Goal: Information Seeking & Learning: Learn about a topic

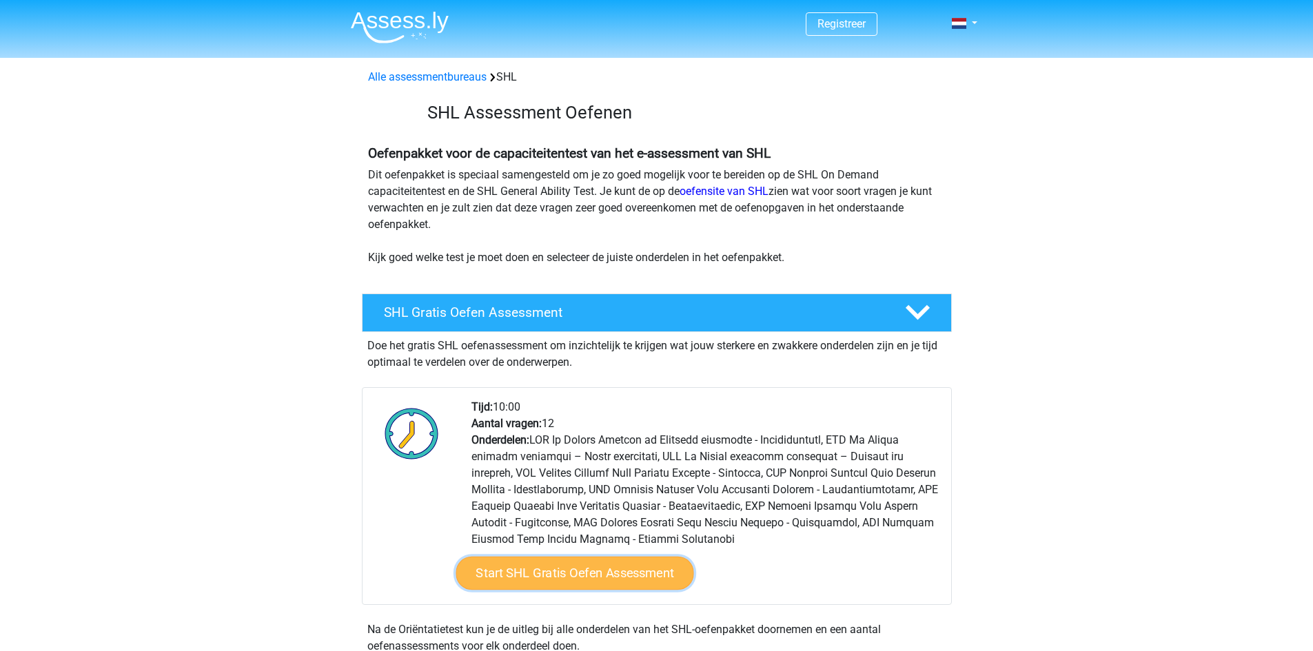
click at [566, 557] on link "Start SHL Gratis Oefen Assessment" at bounding box center [574, 573] width 238 height 33
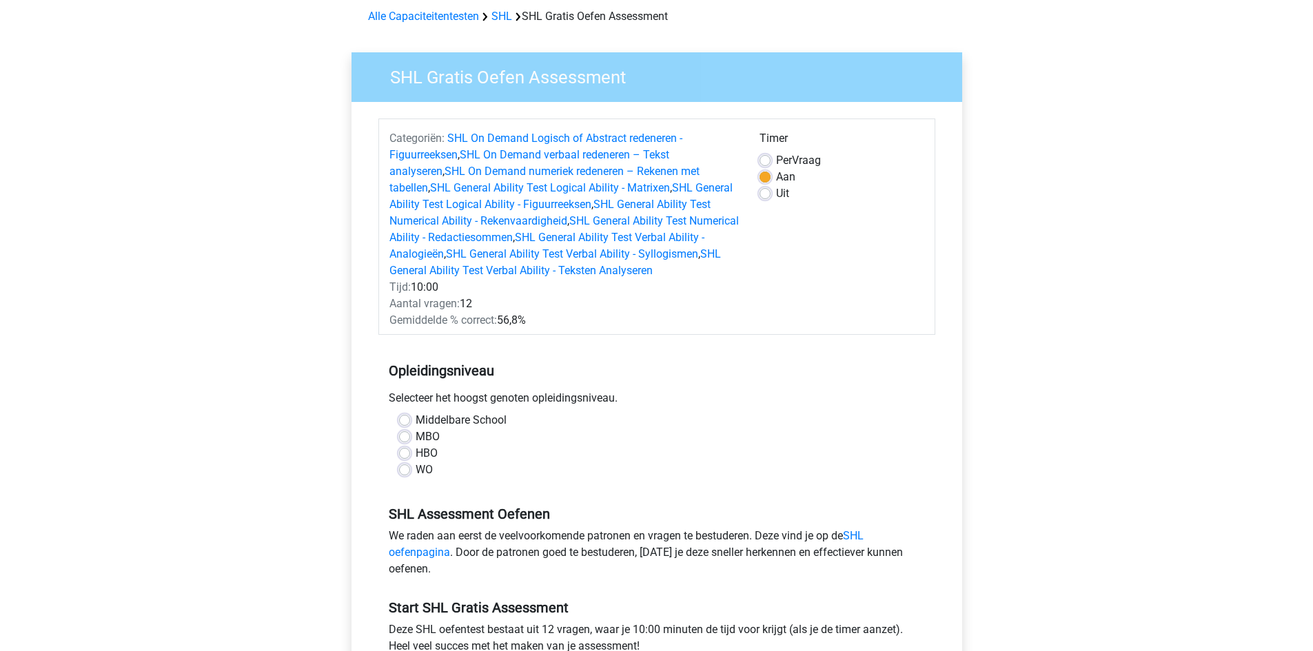
scroll to position [83, 0]
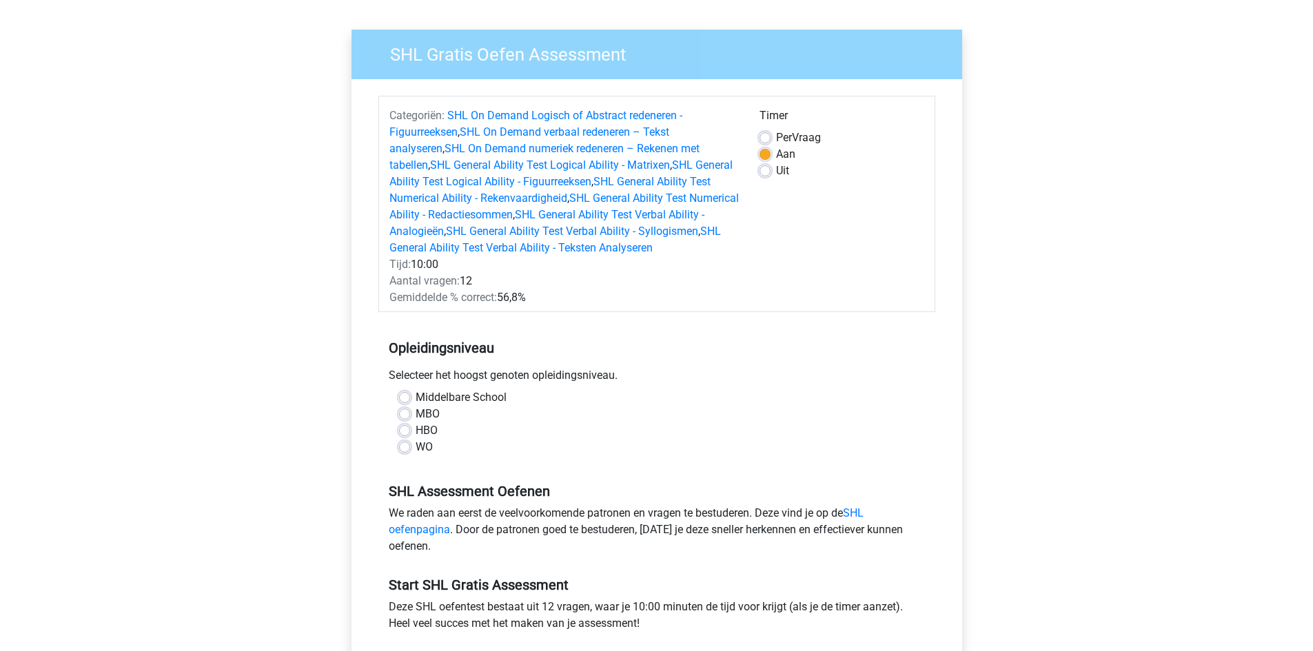
click at [420, 448] on label "WO" at bounding box center [424, 447] width 17 height 17
click at [410, 448] on input "WO" at bounding box center [404, 446] width 11 height 14
radio input "true"
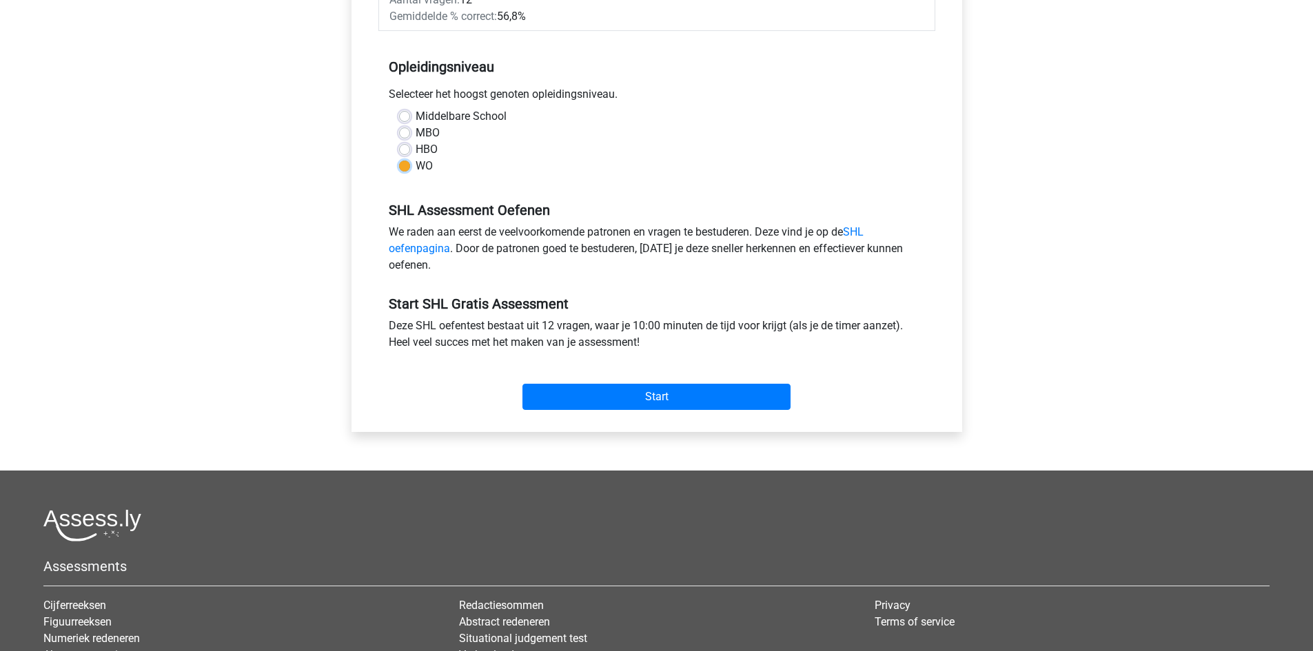
scroll to position [365, 0]
click at [617, 385] on input "Start" at bounding box center [656, 396] width 268 height 26
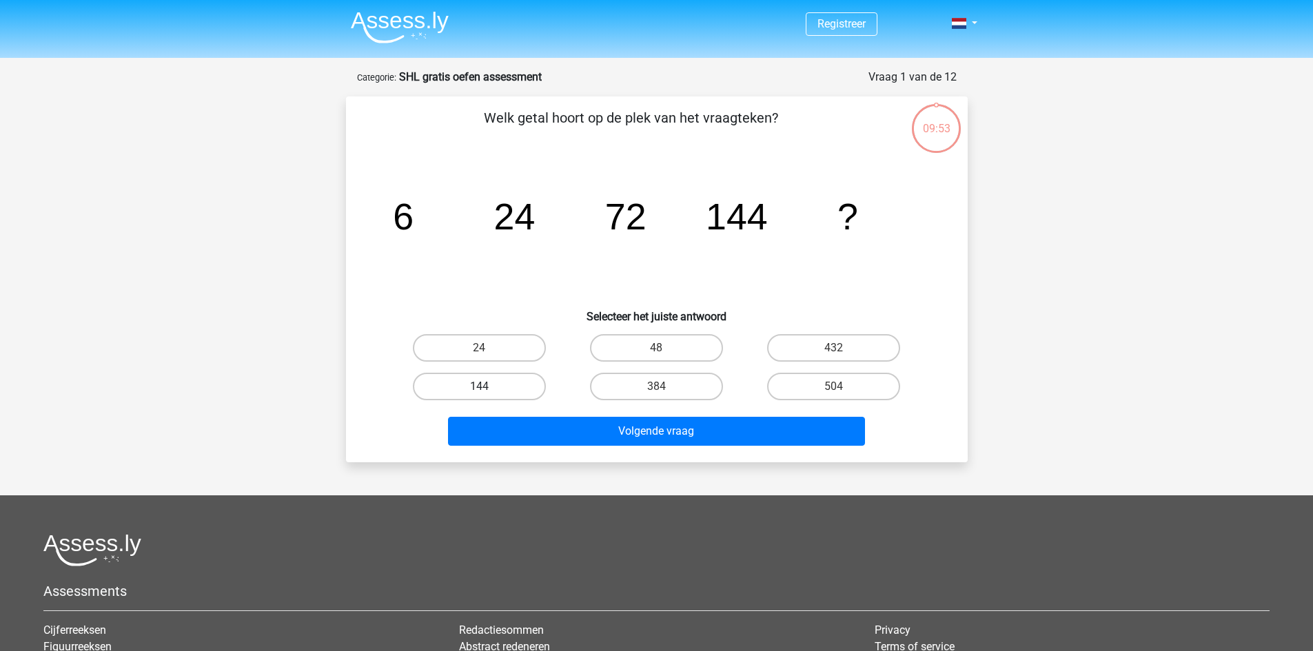
click at [513, 385] on label "144" at bounding box center [479, 387] width 133 height 28
click at [488, 387] on input "144" at bounding box center [483, 391] width 9 height 9
radio input "true"
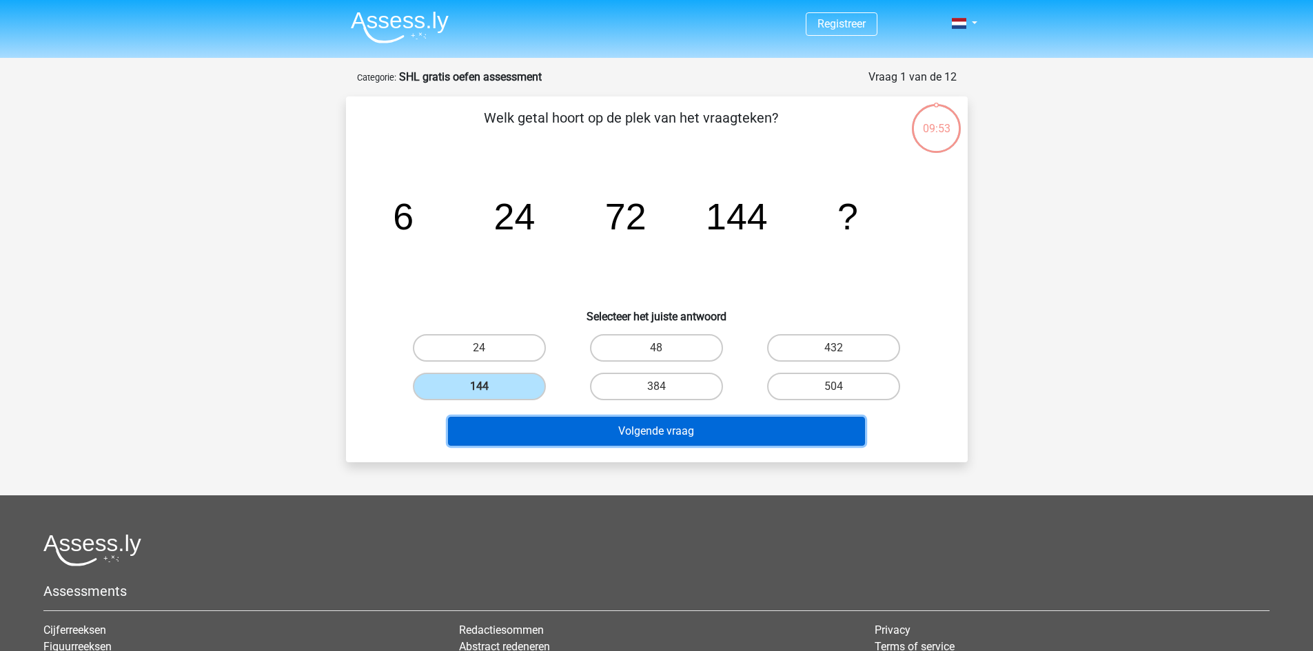
click at [588, 423] on button "Volgende vraag" at bounding box center [656, 431] width 417 height 29
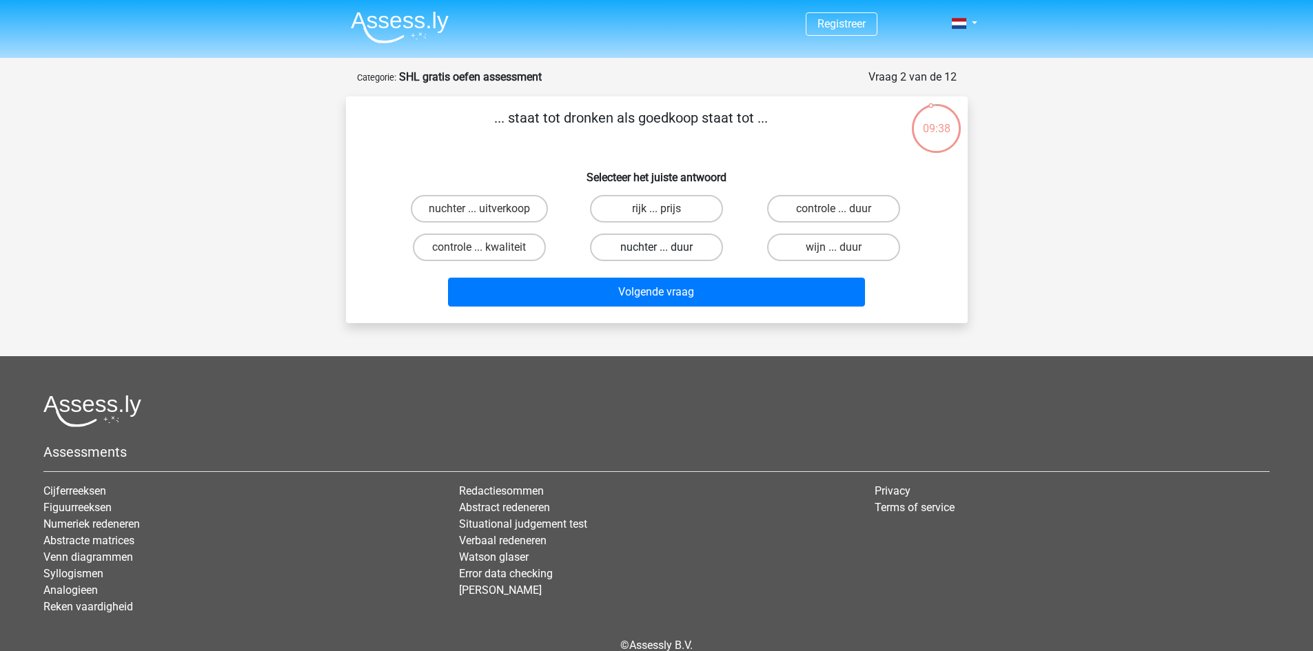
click at [648, 236] on label "nuchter ... duur" at bounding box center [656, 248] width 133 height 28
click at [656, 247] on input "nuchter ... duur" at bounding box center [660, 251] width 9 height 9
radio input "true"
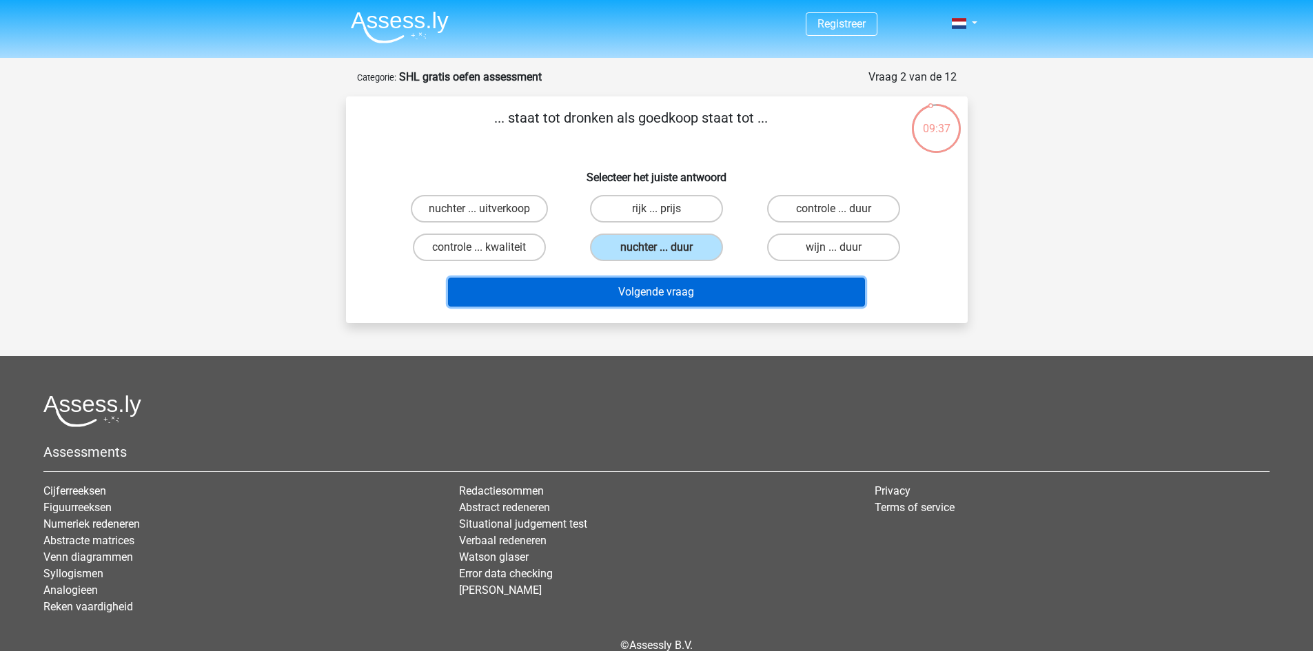
click at [631, 287] on button "Volgende vraag" at bounding box center [656, 292] width 417 height 29
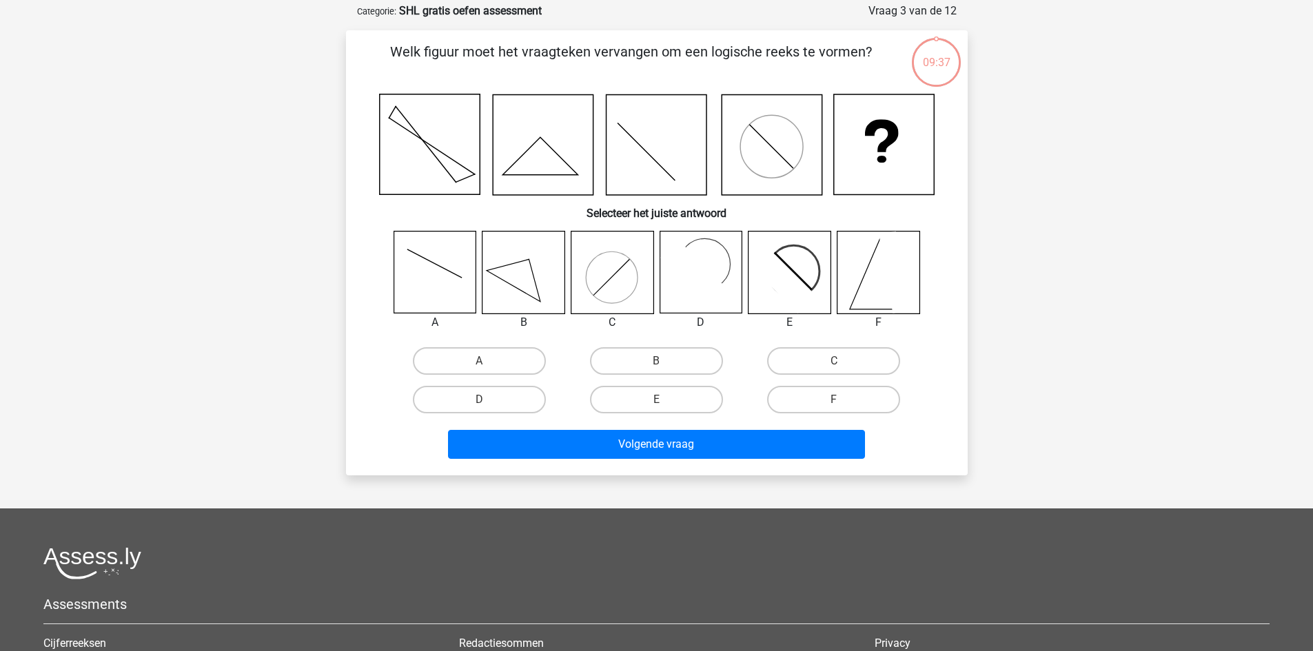
scroll to position [69, 0]
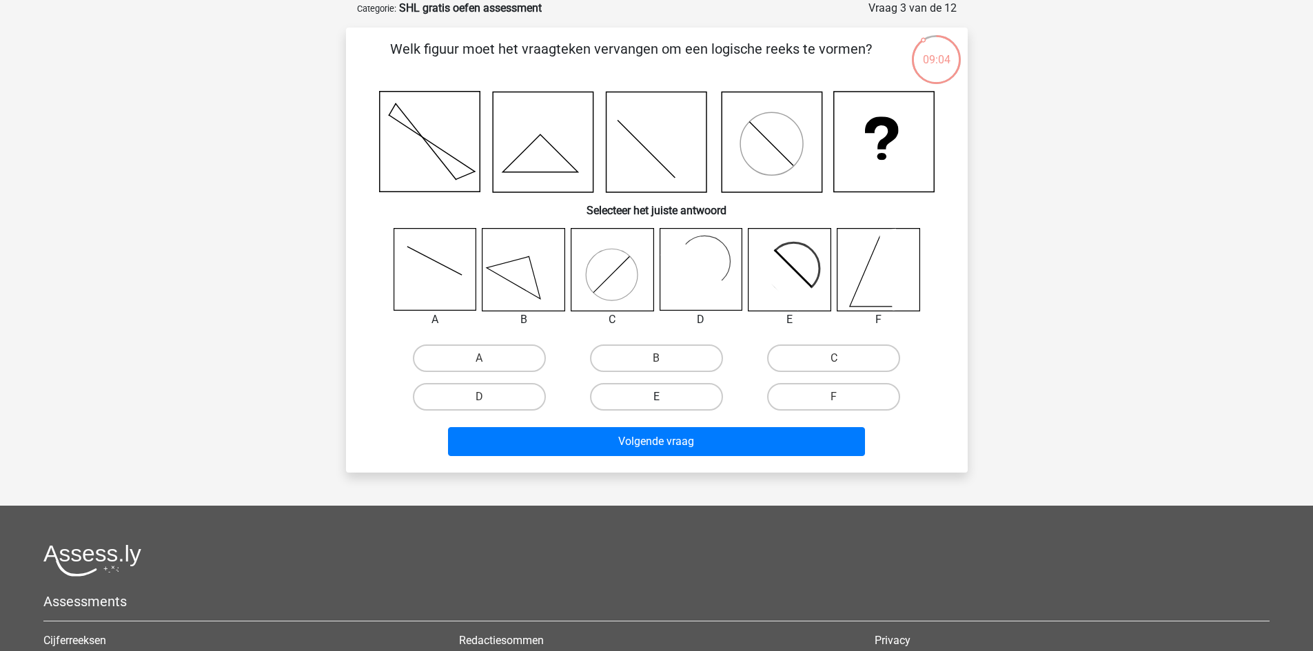
click at [671, 391] on label "E" at bounding box center [656, 397] width 133 height 28
click at [665, 397] on input "E" at bounding box center [660, 401] width 9 height 9
radio input "true"
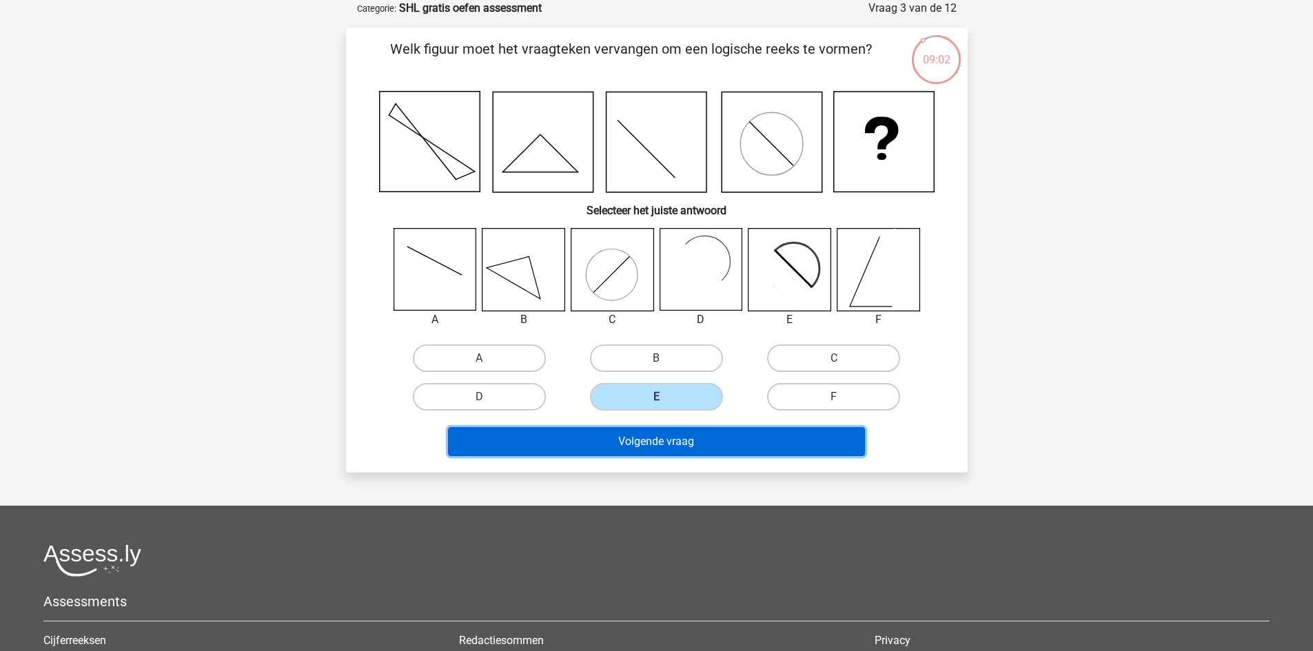
click at [646, 444] on button "Volgende vraag" at bounding box center [656, 441] width 417 height 29
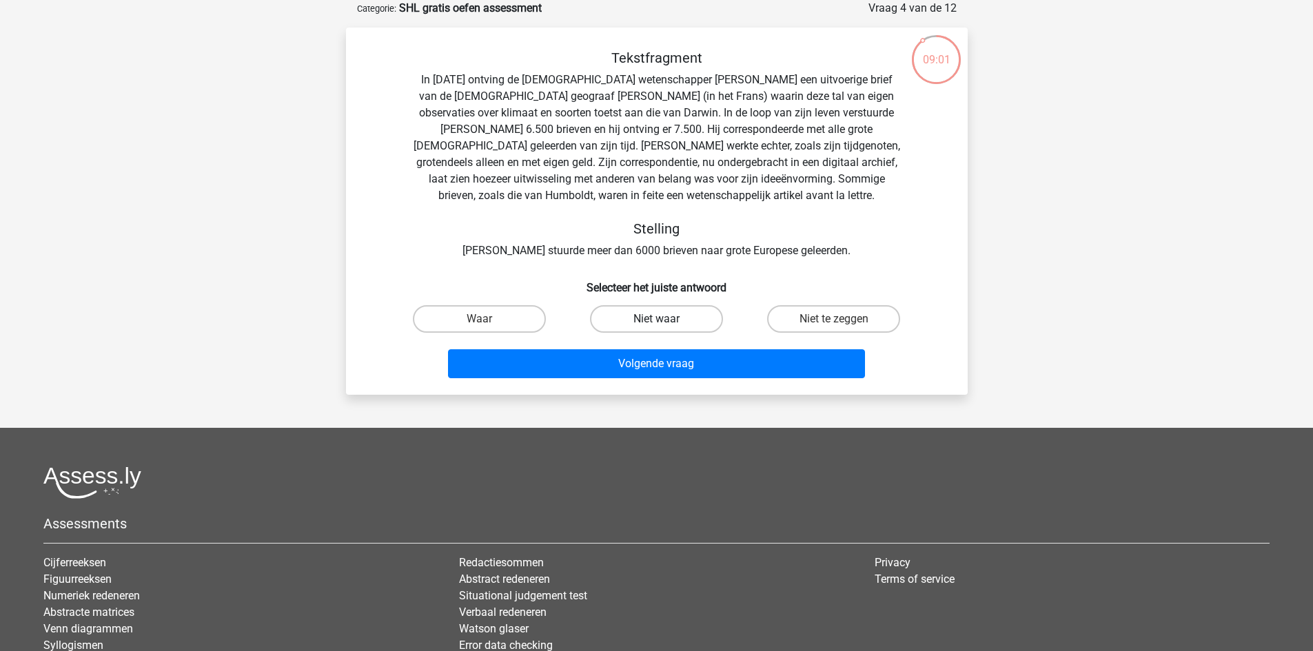
scroll to position [0, 0]
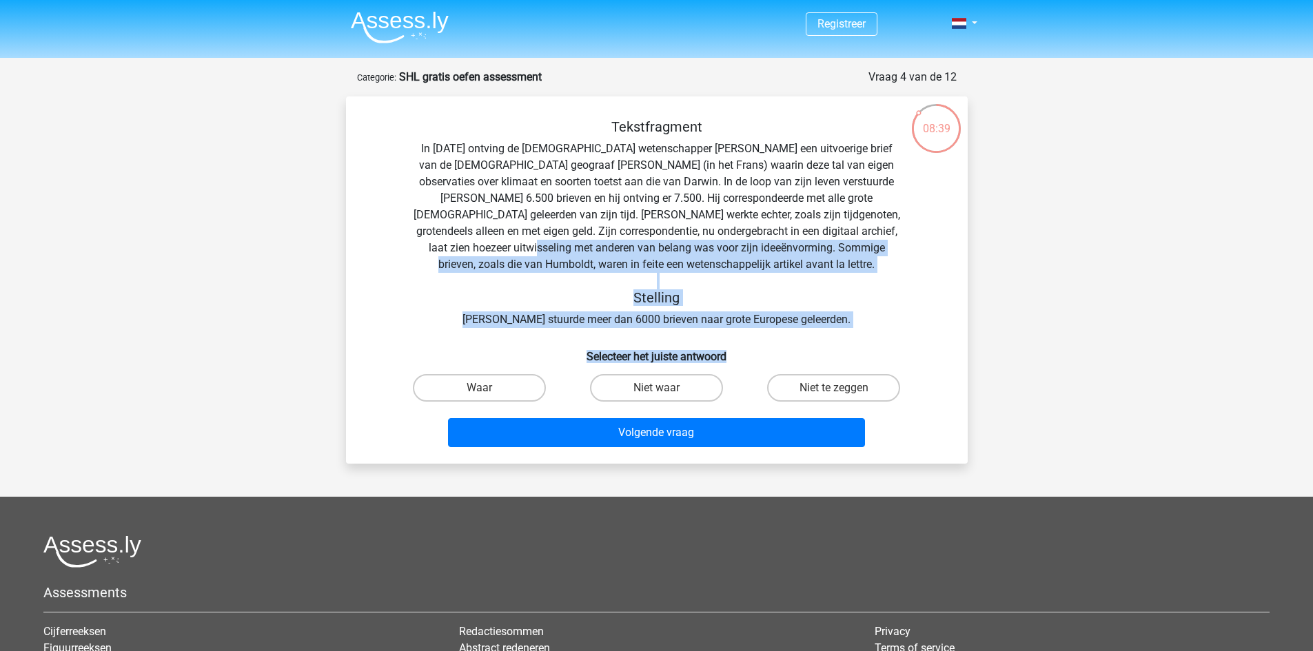
drag, startPoint x: 858, startPoint y: 329, endPoint x: 513, endPoint y: 251, distance: 353.4
click at [513, 251] on div "Tekstfragment In 1839 ontving de Engelse wetenschapper Charles Darwin een uitvo…" at bounding box center [656, 286] width 611 height 334
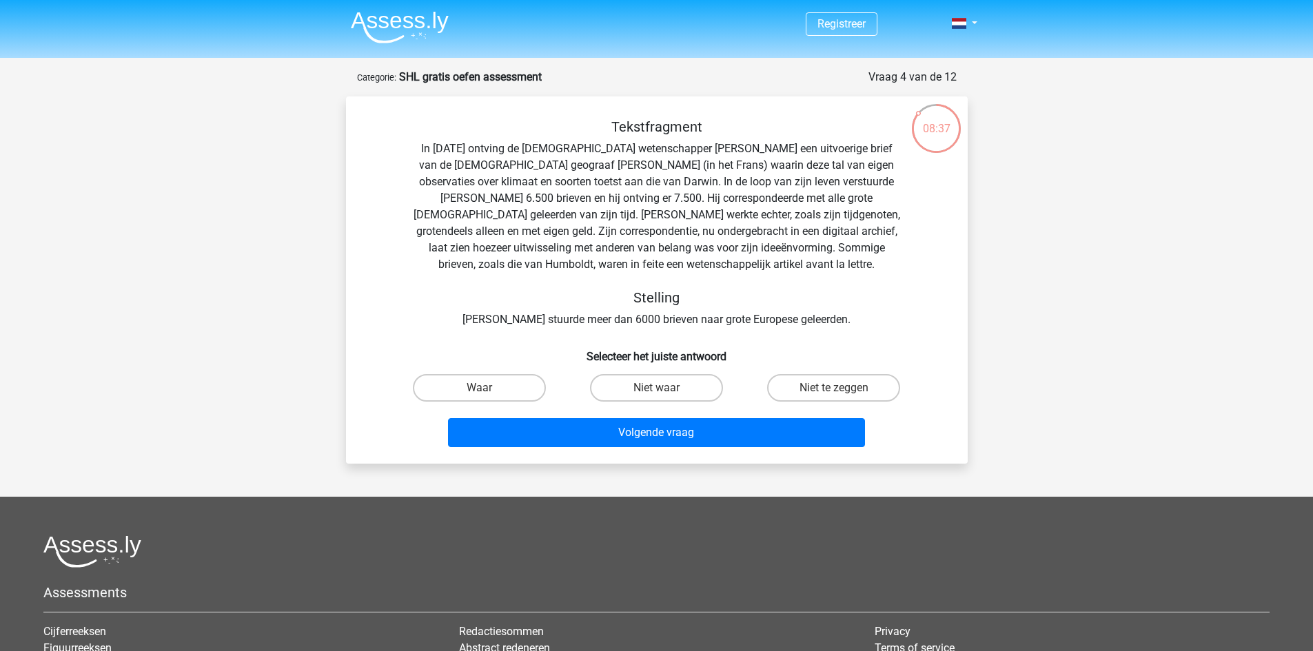
click at [553, 136] on div "Tekstfragment In 1839 ontving de Engelse wetenschapper Charles Darwin een uitvo…" at bounding box center [656, 223] width 577 height 209
click at [648, 145] on div "Tekstfragment In 1839 ontving de Engelse wetenschapper Charles Darwin een uitvo…" at bounding box center [656, 223] width 577 height 209
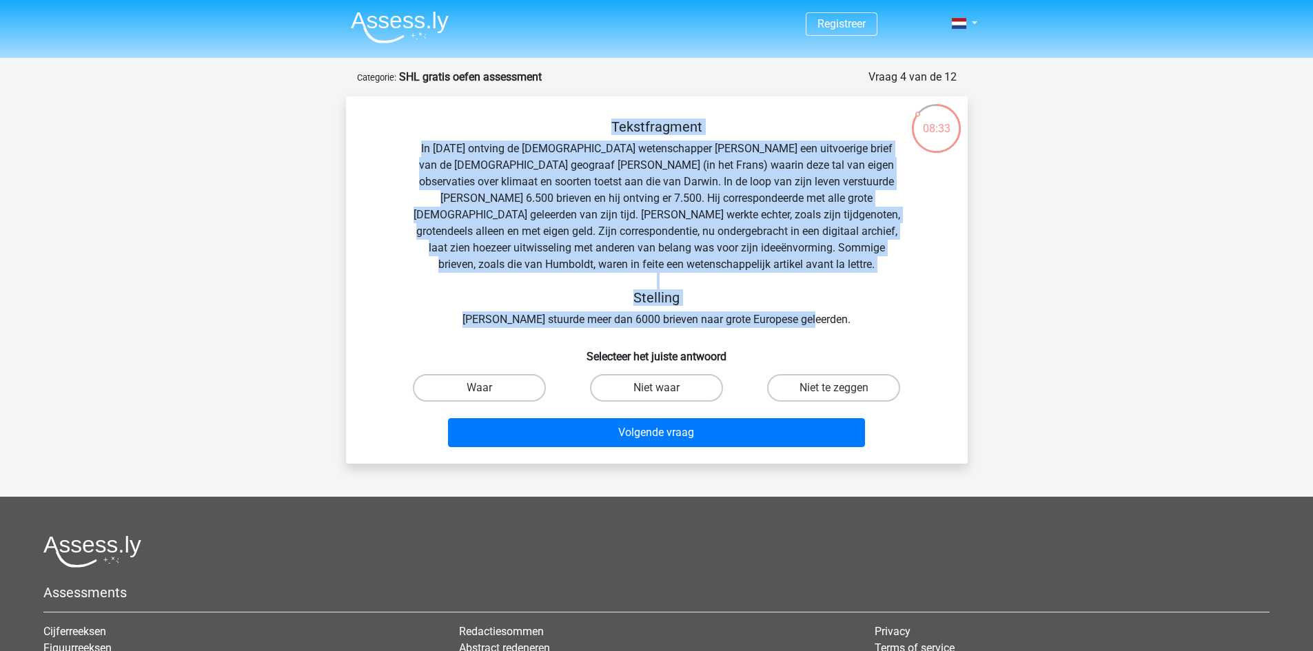
drag, startPoint x: 613, startPoint y: 130, endPoint x: 837, endPoint y: 322, distance: 295.2
click at [837, 322] on div "Tekstfragment In 1839 ontving de Engelse wetenschapper Charles Darwin een uitvo…" at bounding box center [656, 223] width 577 height 209
copy div "Tekstfragment In 1839 ontving de Engelse wetenschapper Charles Darwin een uitvo…"
click at [870, 306] on h5 "Stelling" at bounding box center [656, 297] width 489 height 17
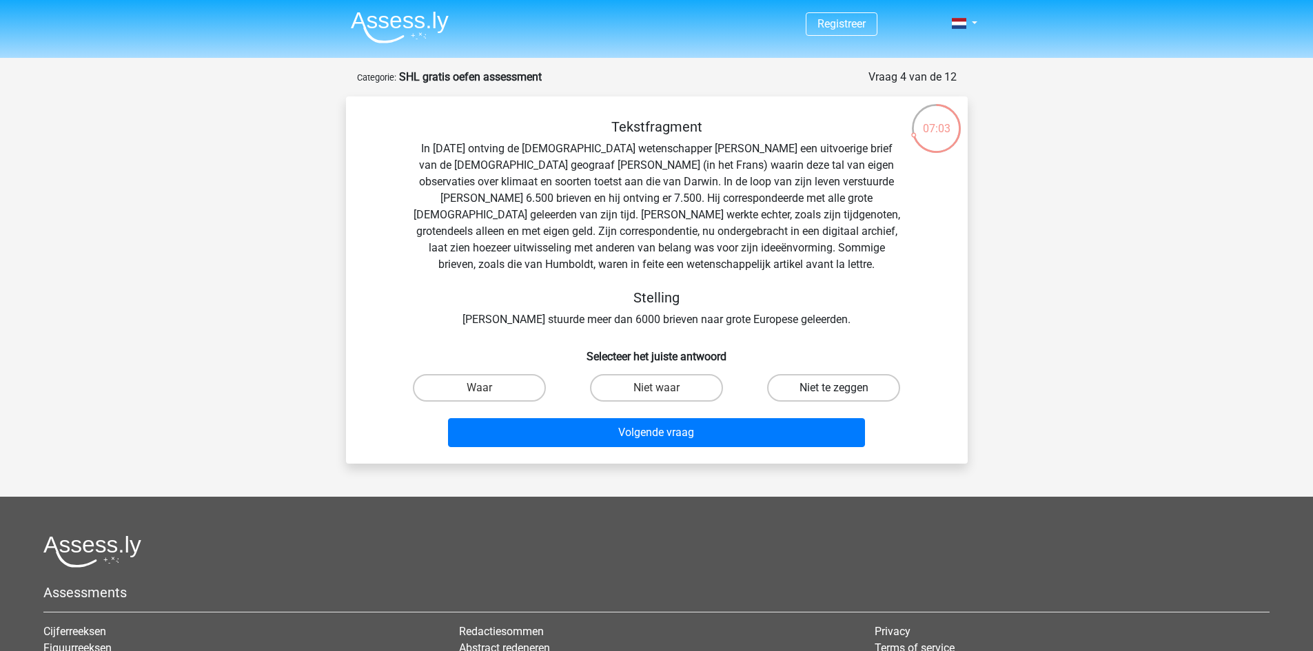
click at [800, 389] on label "Niet te zeggen" at bounding box center [833, 388] width 133 height 28
click at [834, 389] on input "Niet te zeggen" at bounding box center [838, 392] width 9 height 9
radio input "true"
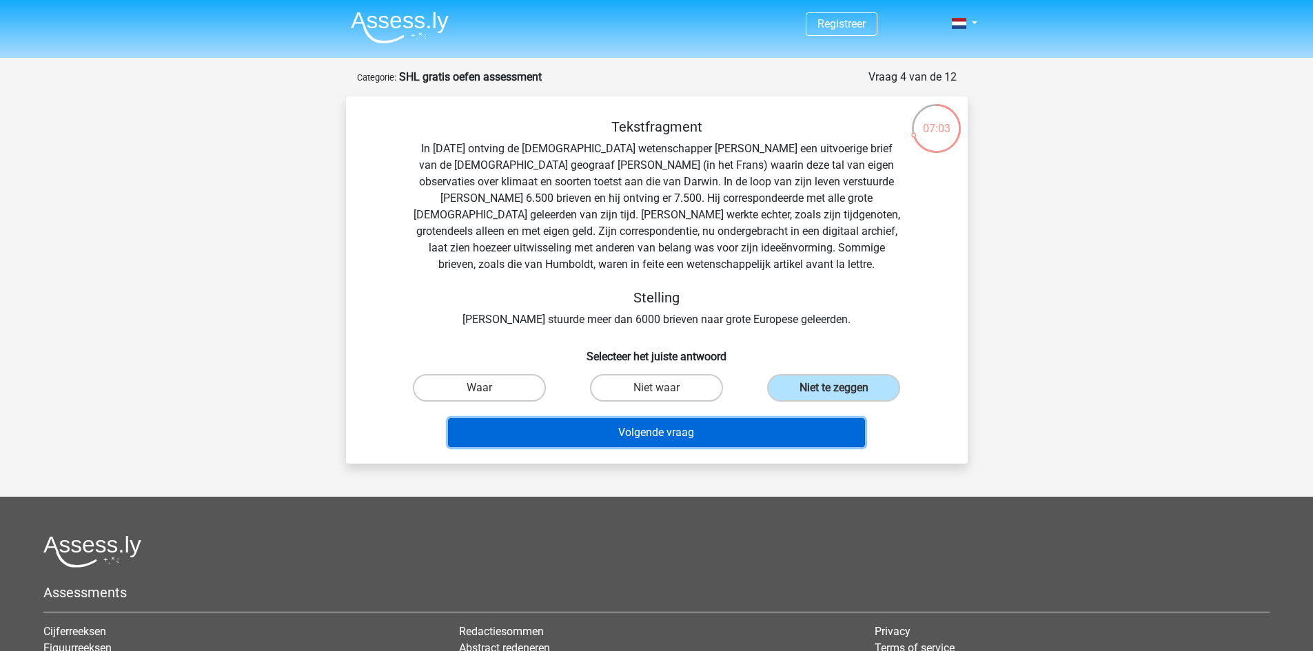
click at [726, 432] on button "Volgende vraag" at bounding box center [656, 432] width 417 height 29
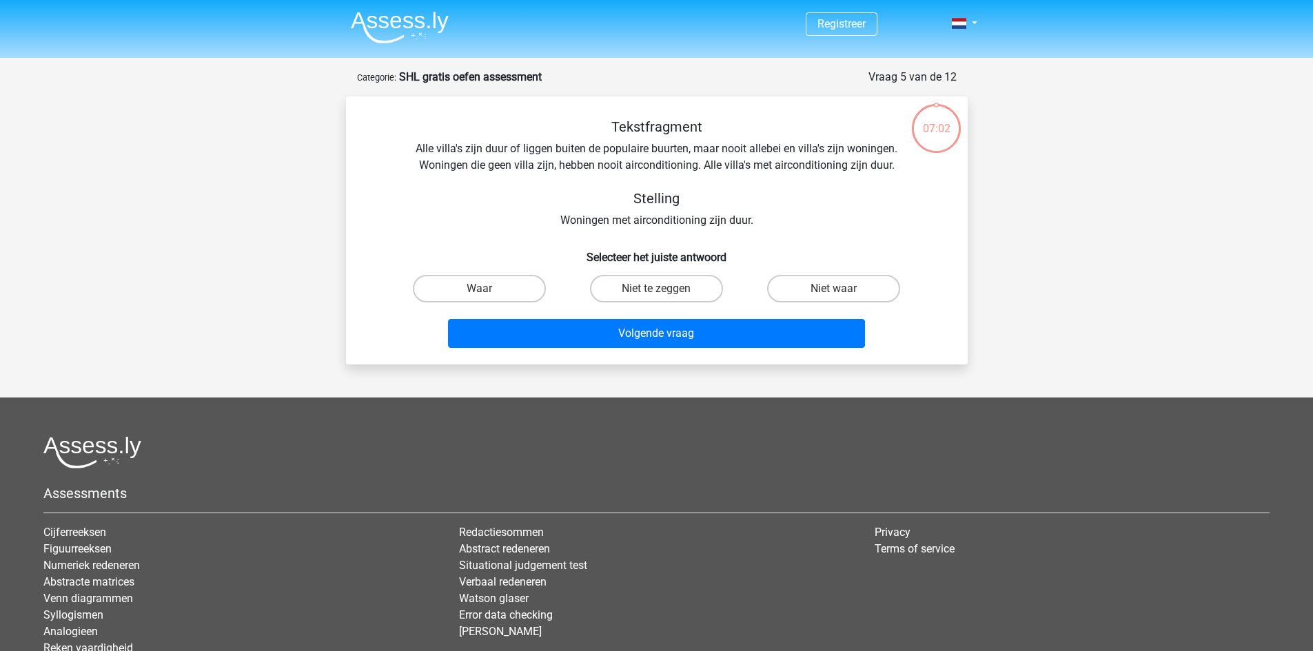
scroll to position [69, 0]
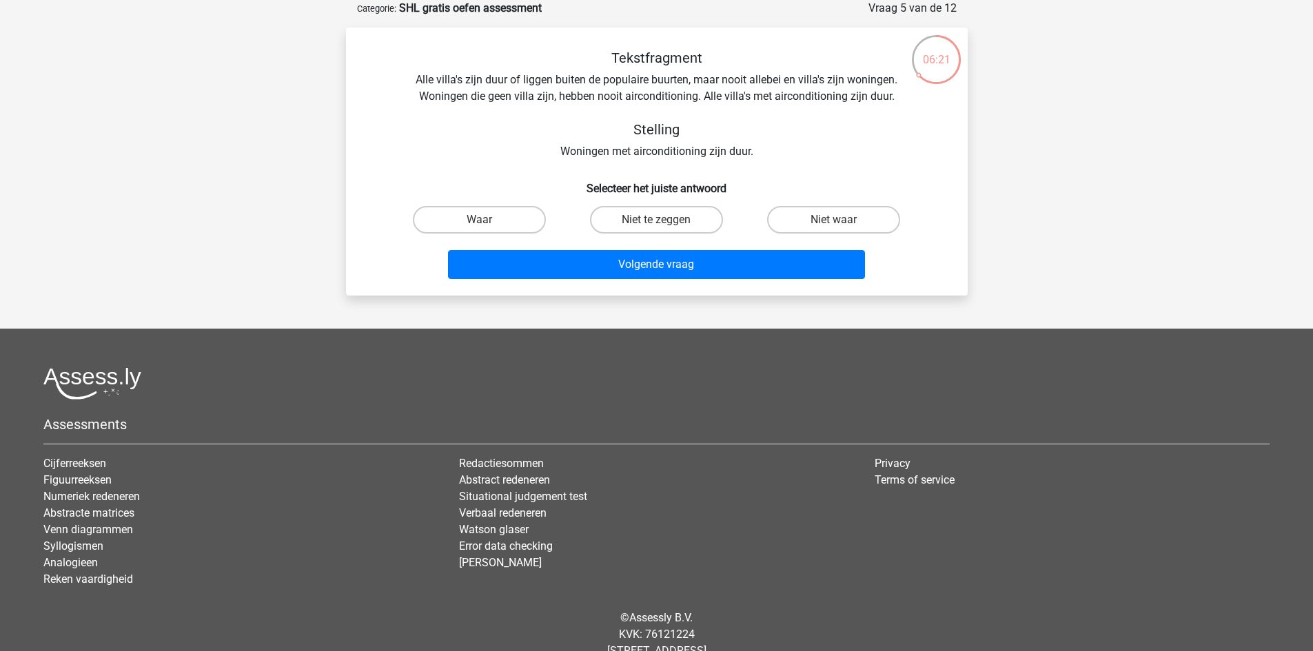
click at [1289, 44] on div "Registreer" at bounding box center [656, 311] width 1313 height 761
click at [504, 209] on label "Waar" at bounding box center [479, 220] width 133 height 28
click at [488, 220] on input "Waar" at bounding box center [483, 224] width 9 height 9
radio input "true"
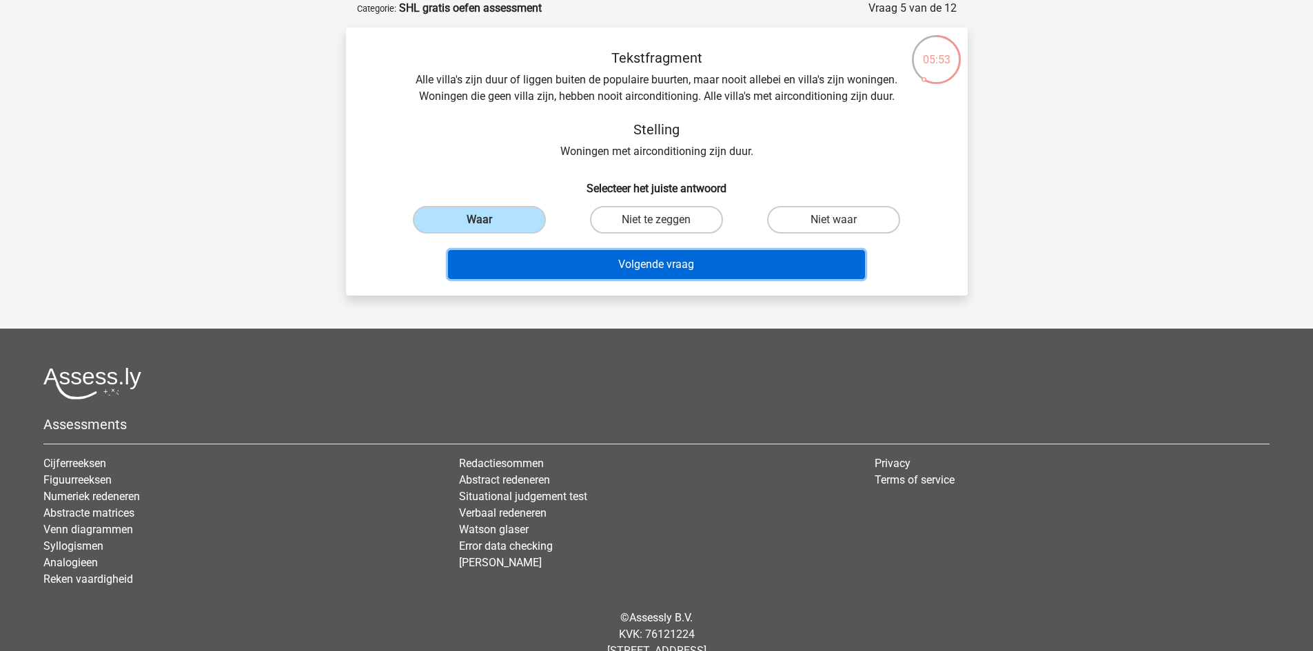
click at [576, 256] on button "Volgende vraag" at bounding box center [656, 264] width 417 height 29
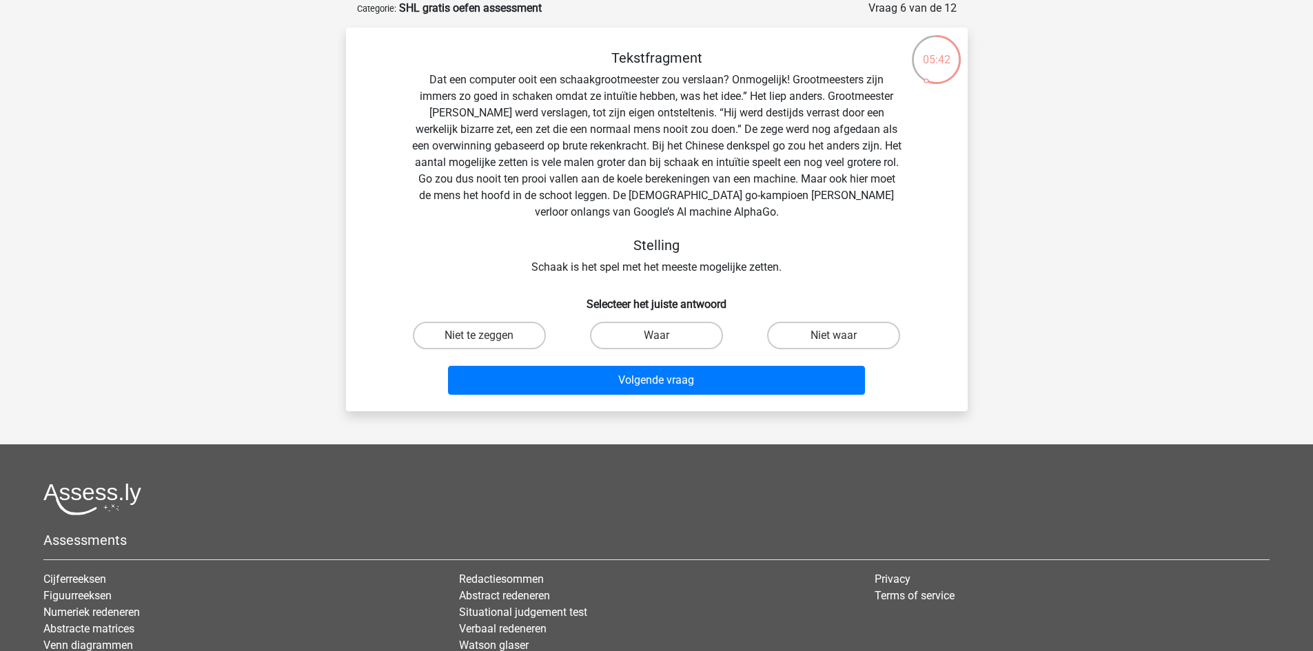
click at [122, 88] on div "Registreer" at bounding box center [656, 369] width 1313 height 877
click at [816, 331] on label "Niet waar" at bounding box center [833, 336] width 133 height 28
click at [834, 336] on input "Niet waar" at bounding box center [838, 340] width 9 height 9
radio input "true"
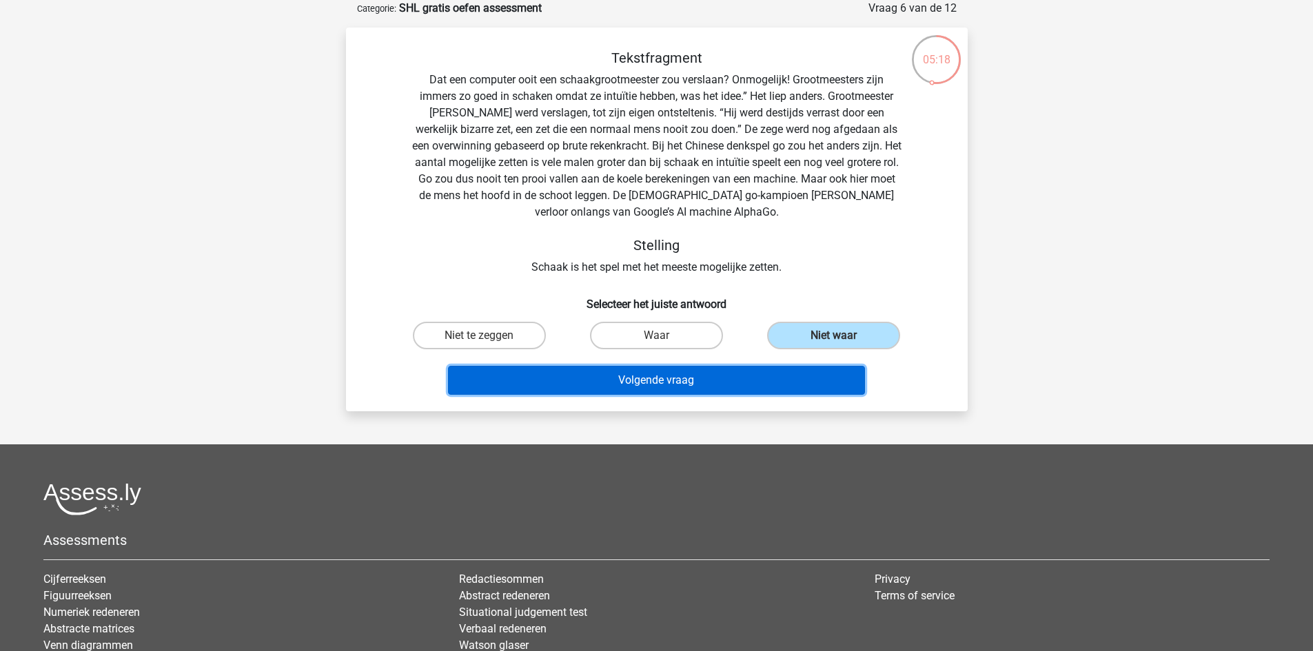
click at [728, 367] on button "Volgende vraag" at bounding box center [656, 380] width 417 height 29
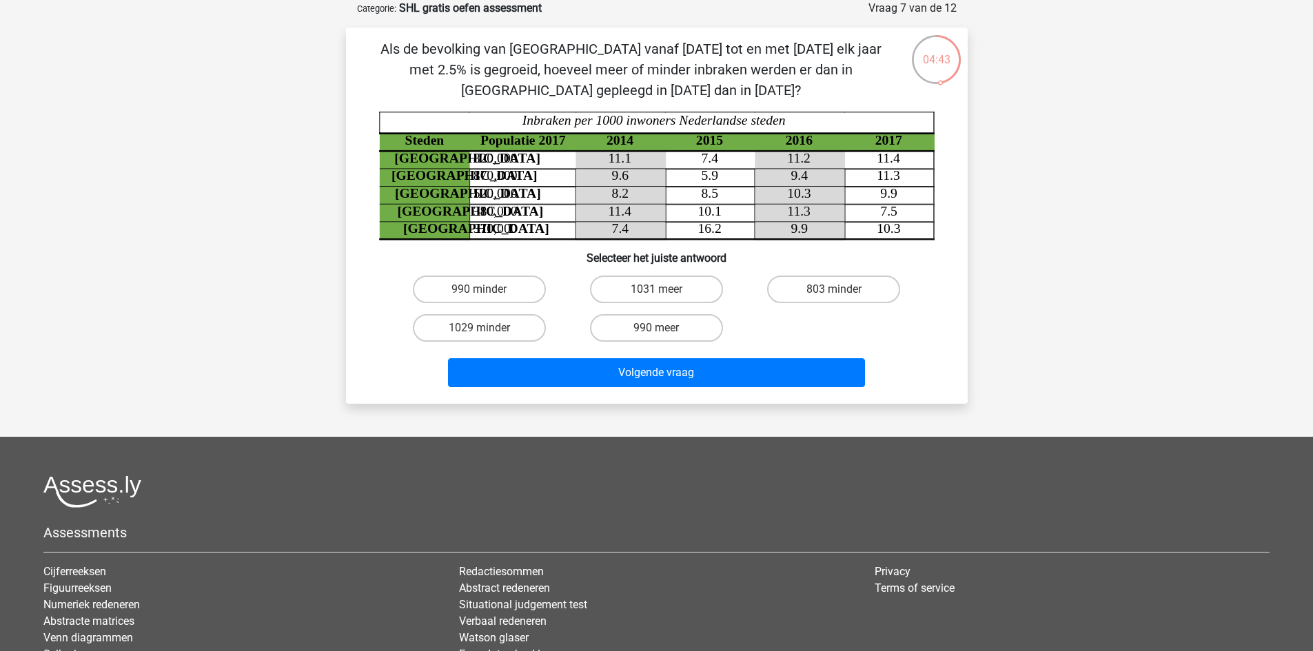
click at [1067, 226] on div "Registreer" at bounding box center [656, 366] width 1313 height 870
click at [831, 276] on label "803 minder" at bounding box center [833, 290] width 133 height 28
click at [834, 289] on input "803 minder" at bounding box center [838, 293] width 9 height 9
radio input "true"
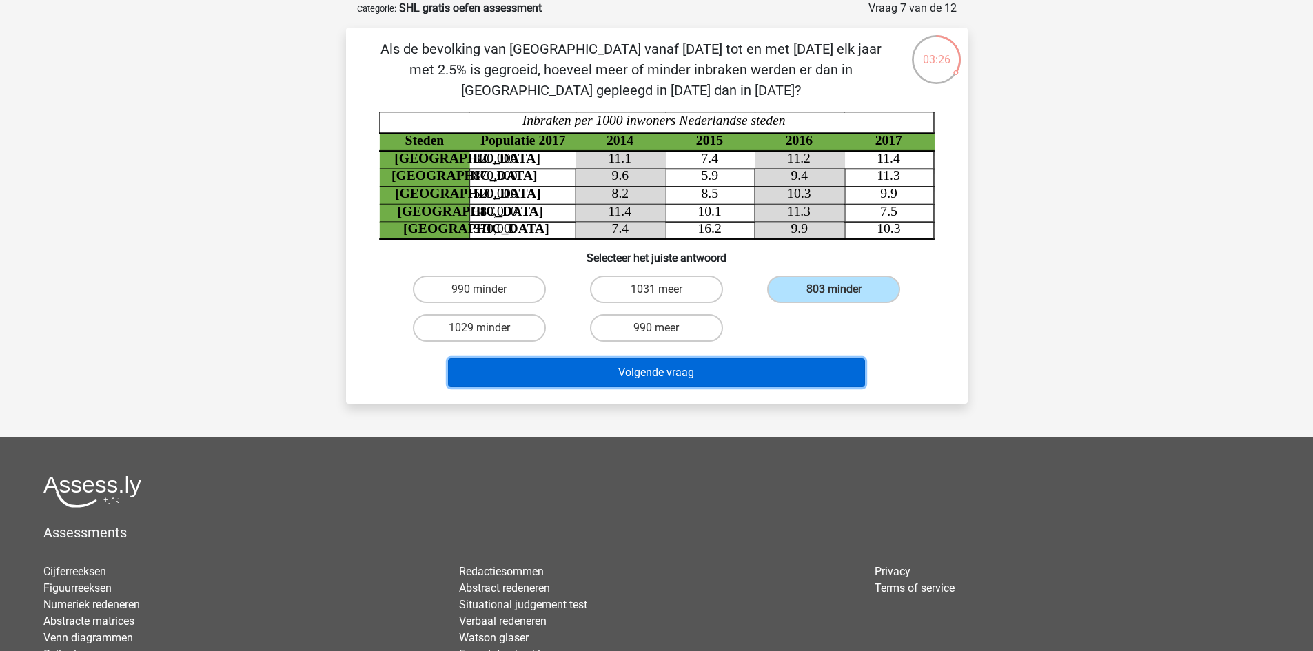
click at [741, 367] on button "Volgende vraag" at bounding box center [656, 372] width 417 height 29
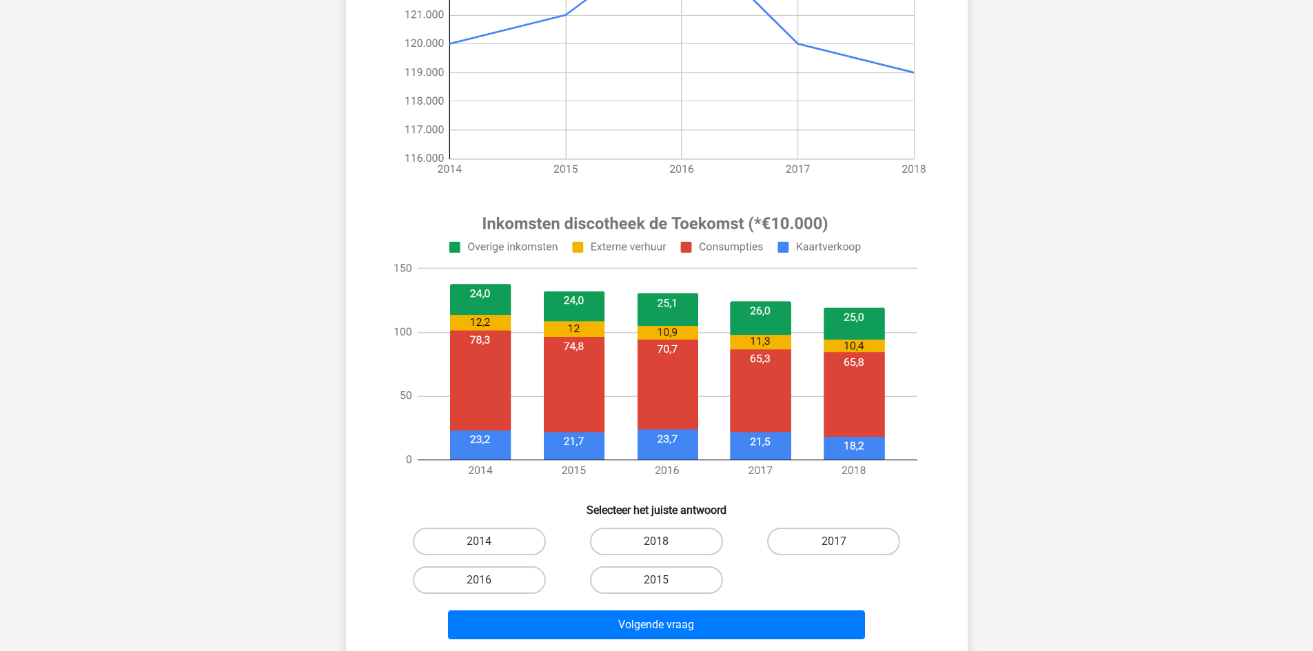
scroll to position [313, 0]
click at [631, 579] on label "2015" at bounding box center [656, 580] width 133 height 28
click at [656, 580] on input "2015" at bounding box center [660, 584] width 9 height 9
radio input "true"
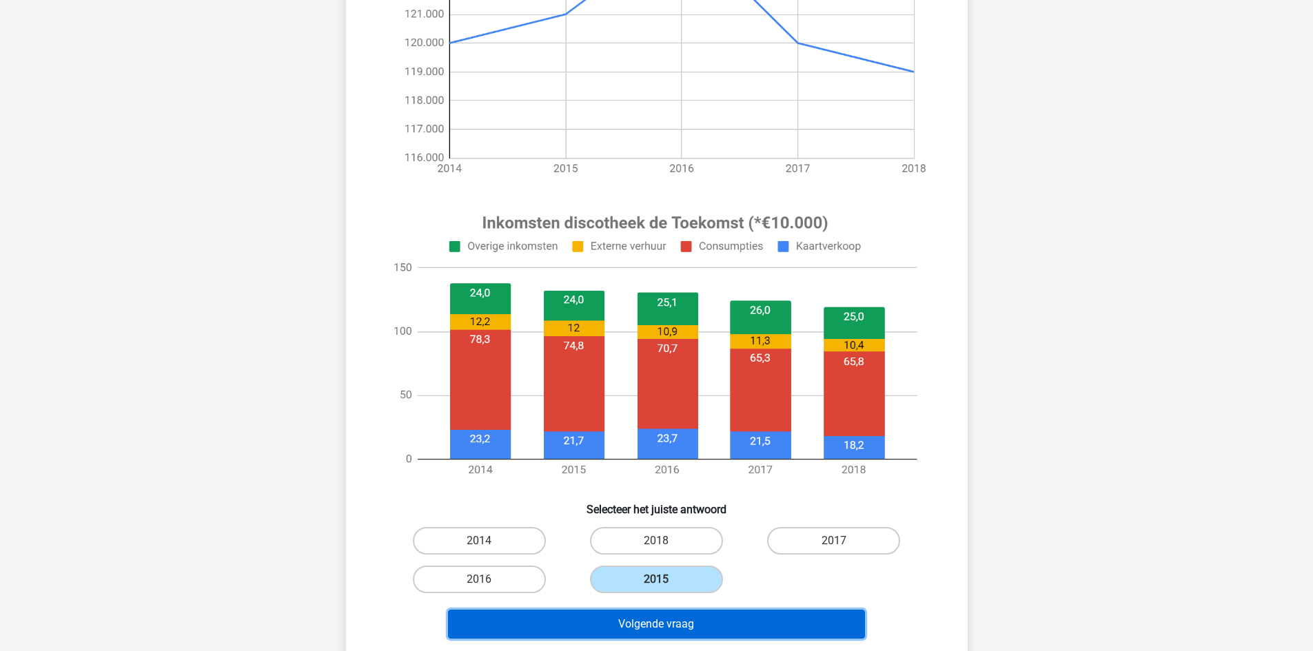
click at [628, 631] on button "Volgende vraag" at bounding box center [656, 624] width 417 height 29
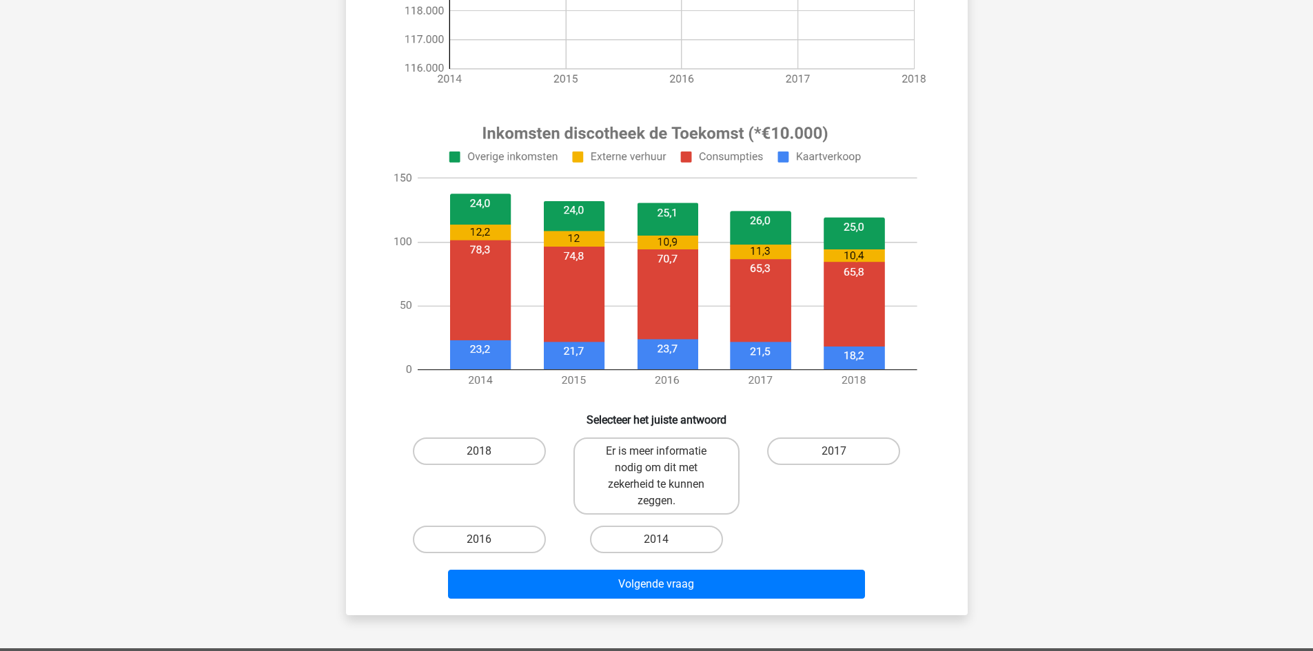
scroll to position [403, 0]
click at [668, 486] on label "Er is meer informatie nodig om dit met zekerheid te kunnen zeggen." at bounding box center [656, 475] width 166 height 77
click at [665, 460] on input "Er is meer informatie nodig om dit met zekerheid te kunnen zeggen." at bounding box center [660, 455] width 9 height 9
radio input "true"
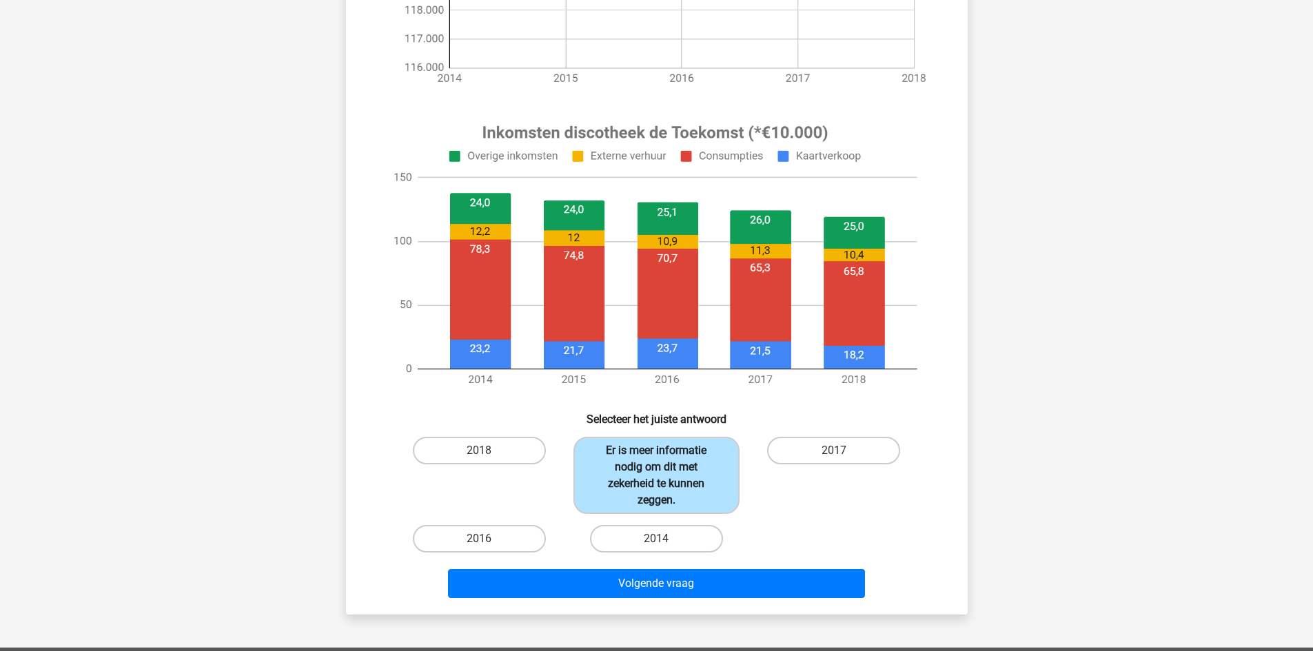
click at [668, 486] on label "Er is meer informatie nodig om dit met zekerheid te kunnen zeggen." at bounding box center [656, 475] width 166 height 77
click at [665, 460] on input "Er is meer informatie nodig om dit met zekerheid te kunnen zeggen." at bounding box center [660, 455] width 9 height 9
click at [784, 490] on div "2017" at bounding box center [833, 475] width 166 height 77
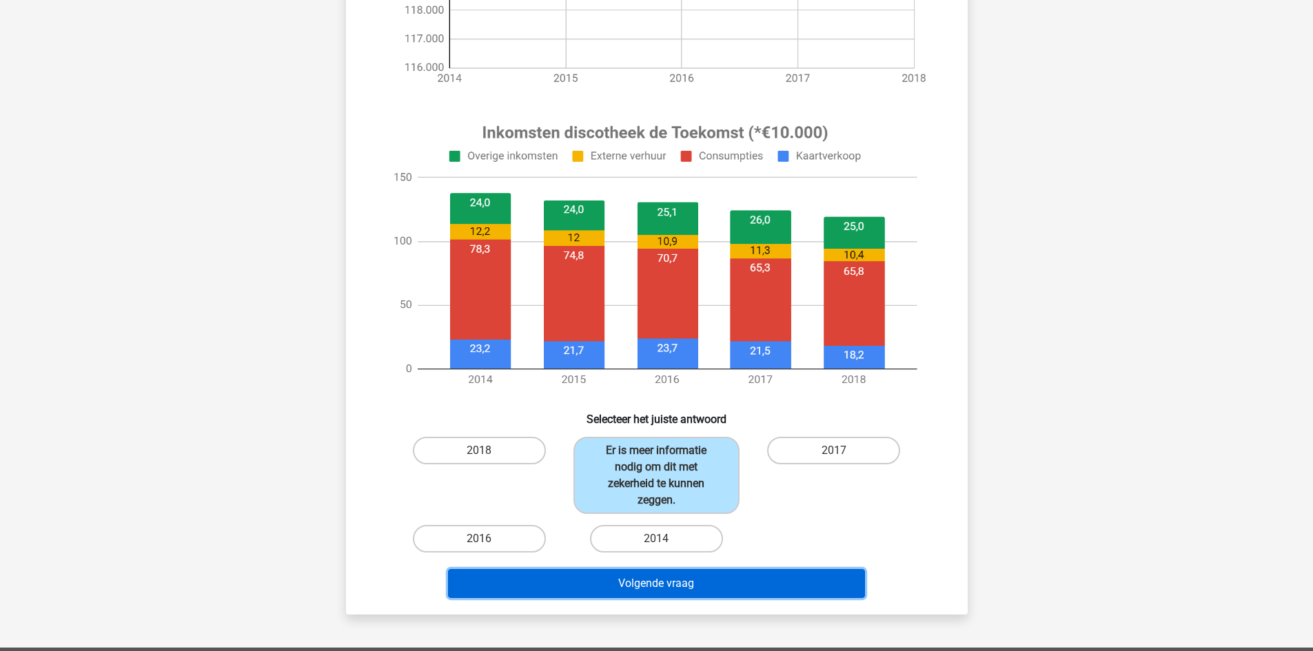
click at [718, 586] on button "Volgende vraag" at bounding box center [656, 583] width 417 height 29
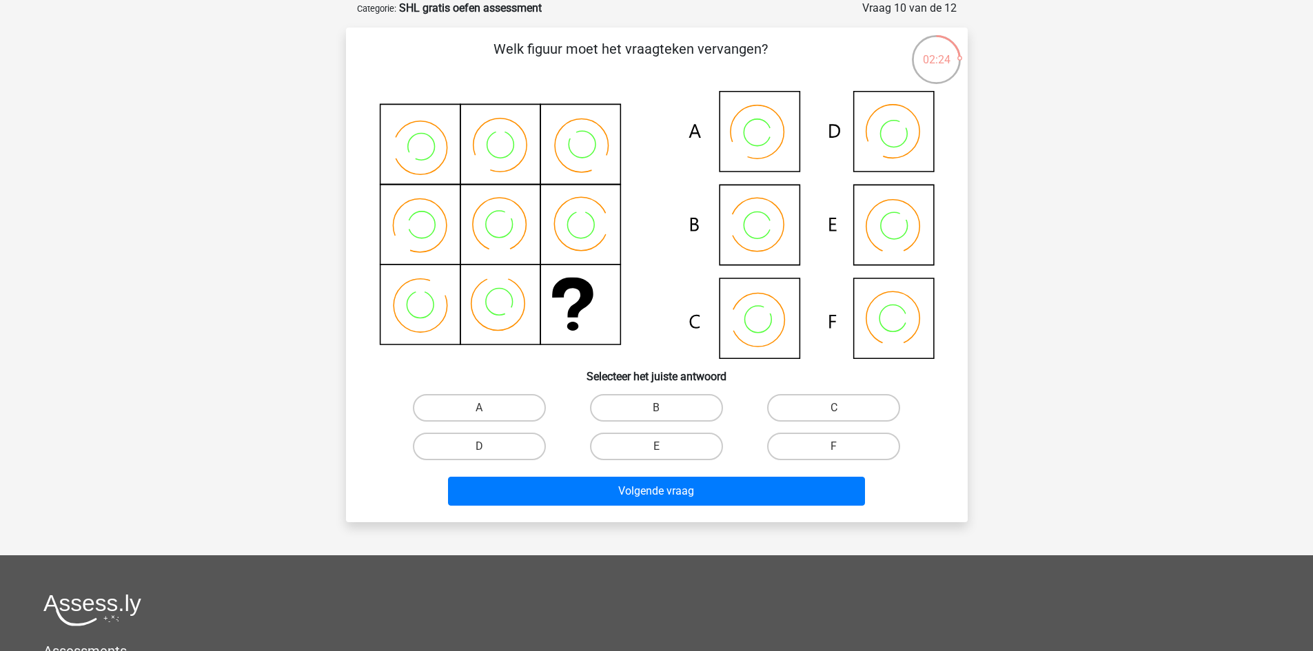
scroll to position [0, 0]
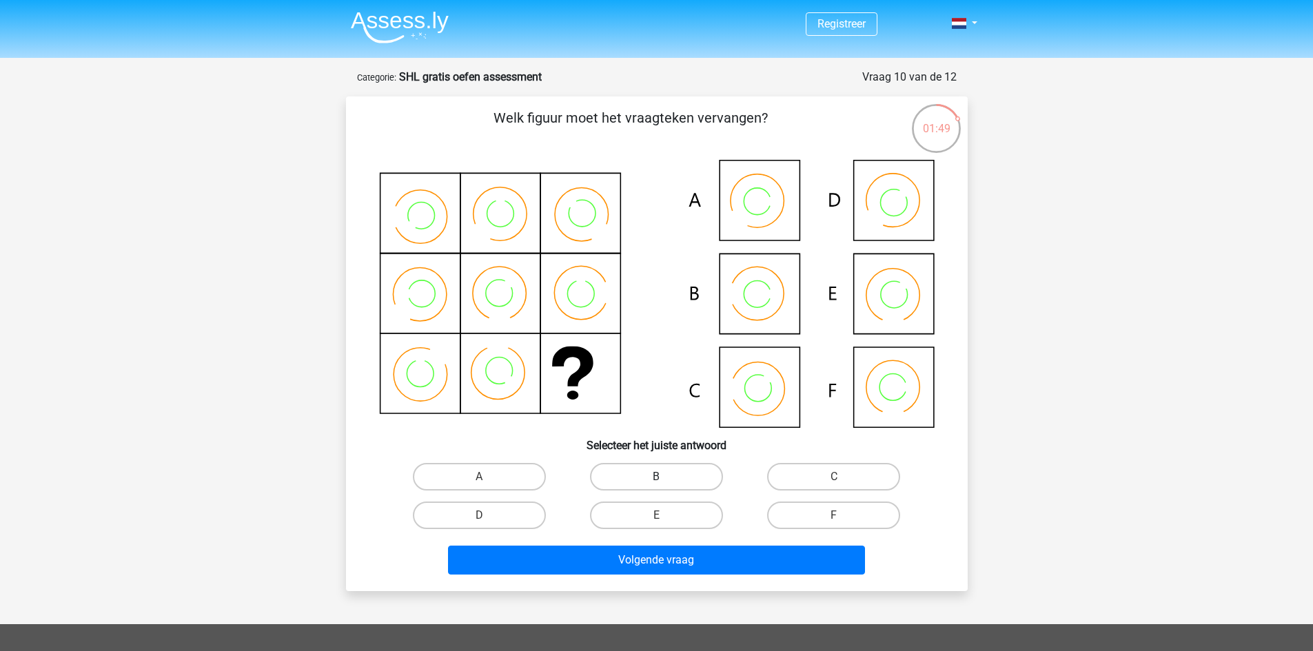
click at [649, 467] on label "B" at bounding box center [656, 477] width 133 height 28
click at [656, 477] on input "B" at bounding box center [660, 481] width 9 height 9
radio input "true"
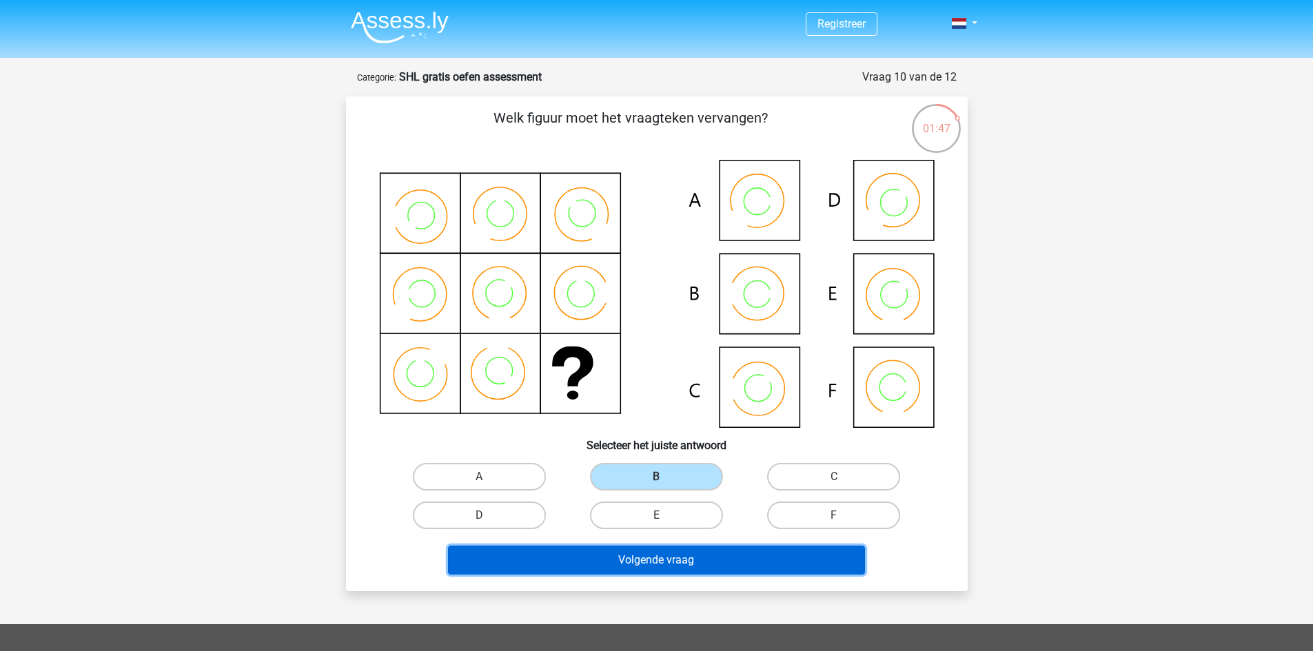
click at [690, 559] on button "Volgende vraag" at bounding box center [656, 560] width 417 height 29
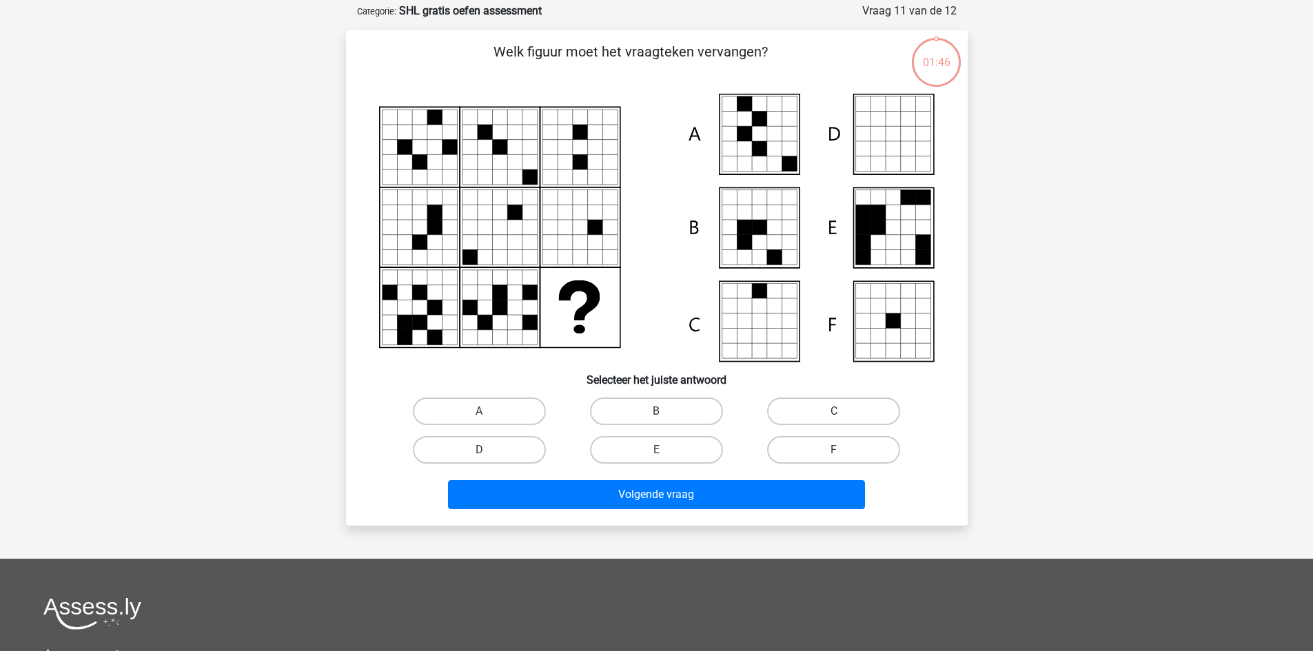
scroll to position [69, 0]
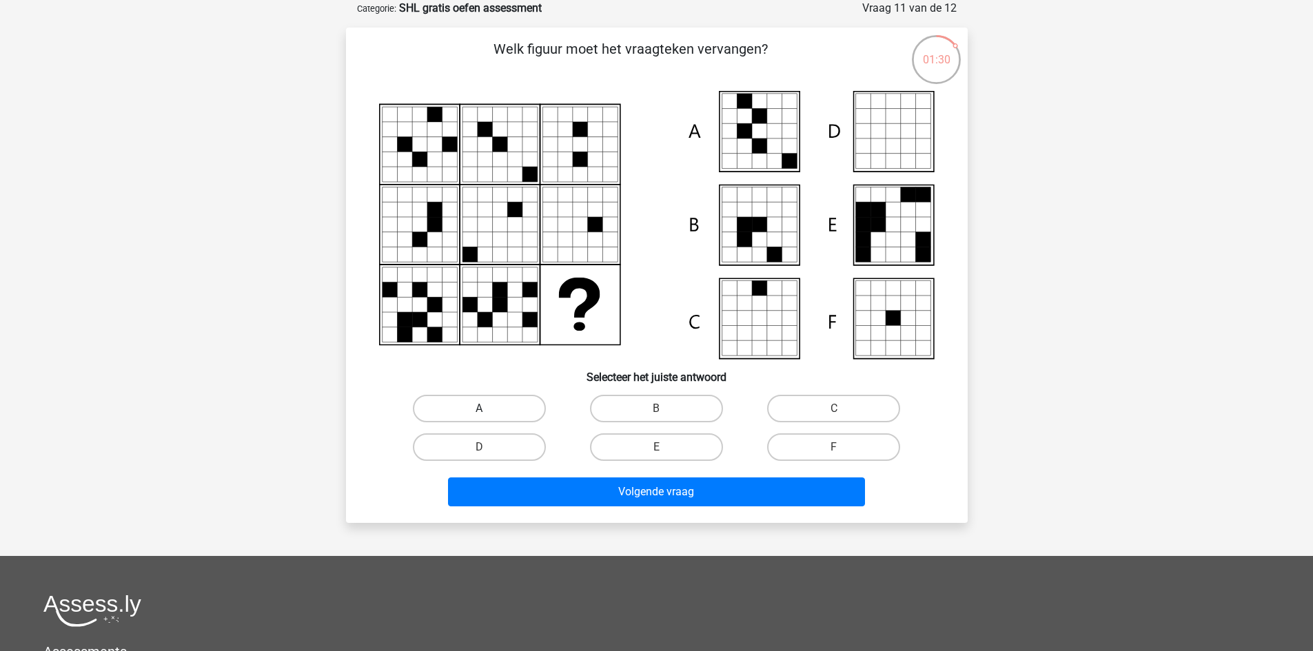
click at [438, 411] on label "A" at bounding box center [479, 409] width 133 height 28
click at [479, 411] on input "A" at bounding box center [483, 413] width 9 height 9
radio input "true"
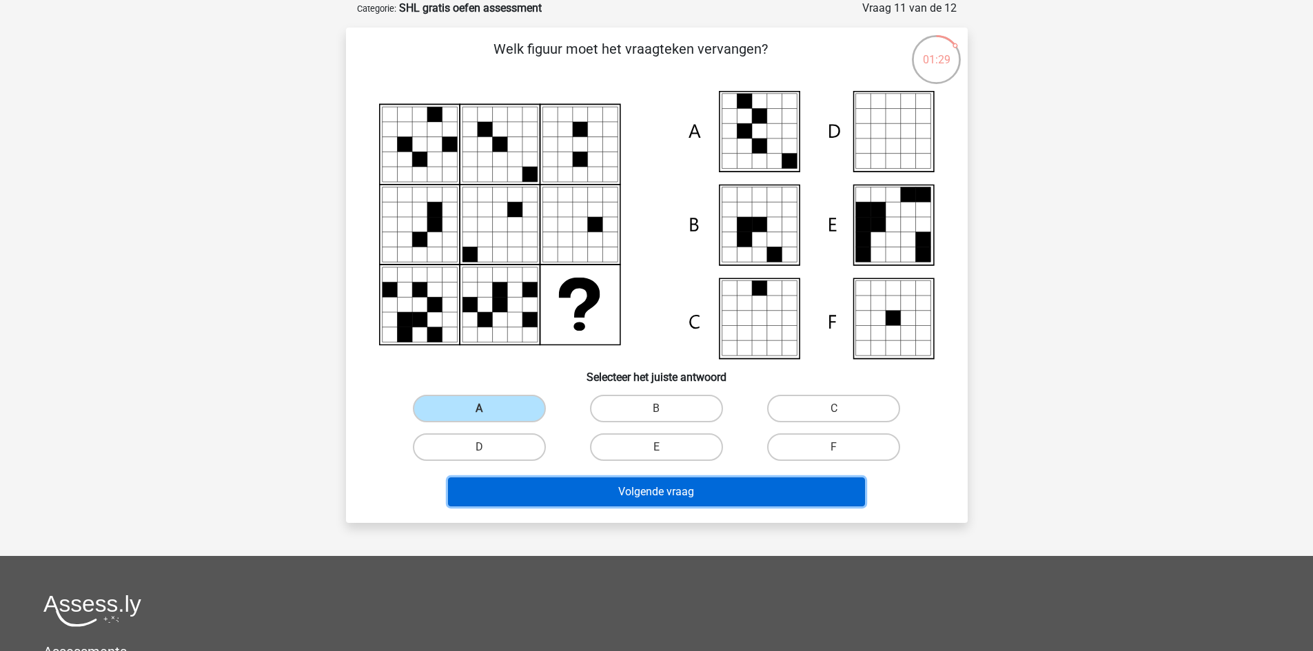
click at [557, 496] on button "Volgende vraag" at bounding box center [656, 492] width 417 height 29
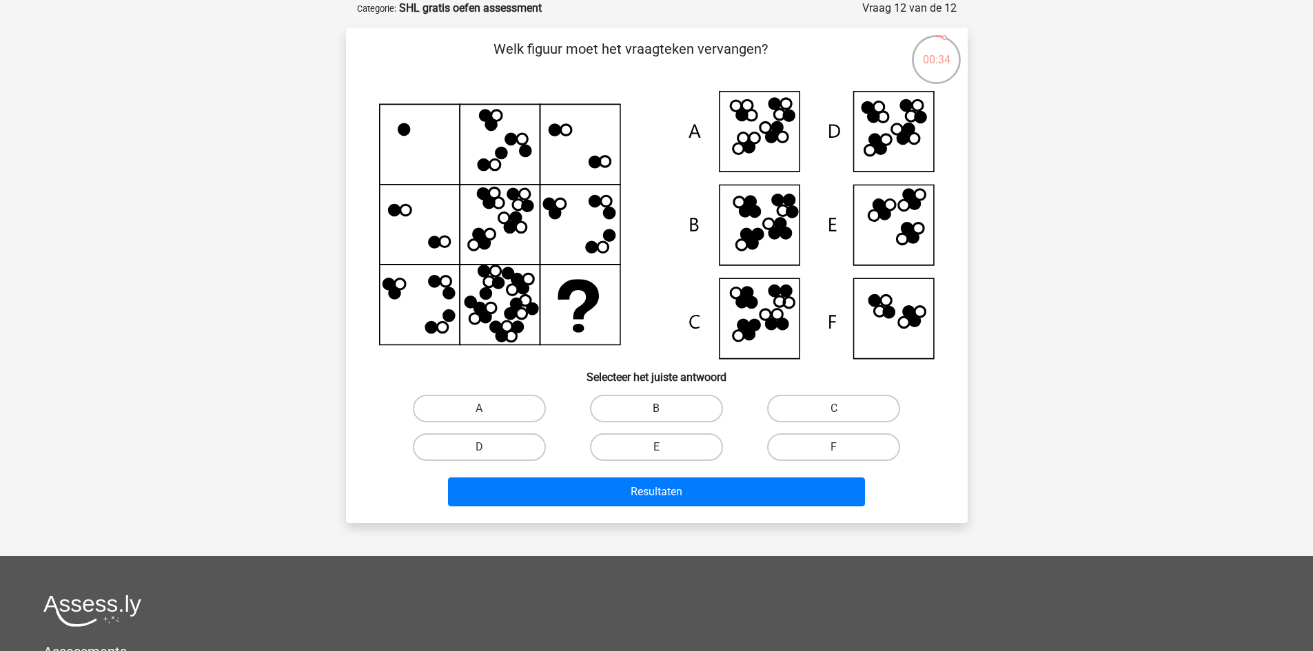
click at [678, 404] on label "B" at bounding box center [656, 409] width 133 height 28
click at [665, 409] on input "B" at bounding box center [660, 413] width 9 height 9
radio input "true"
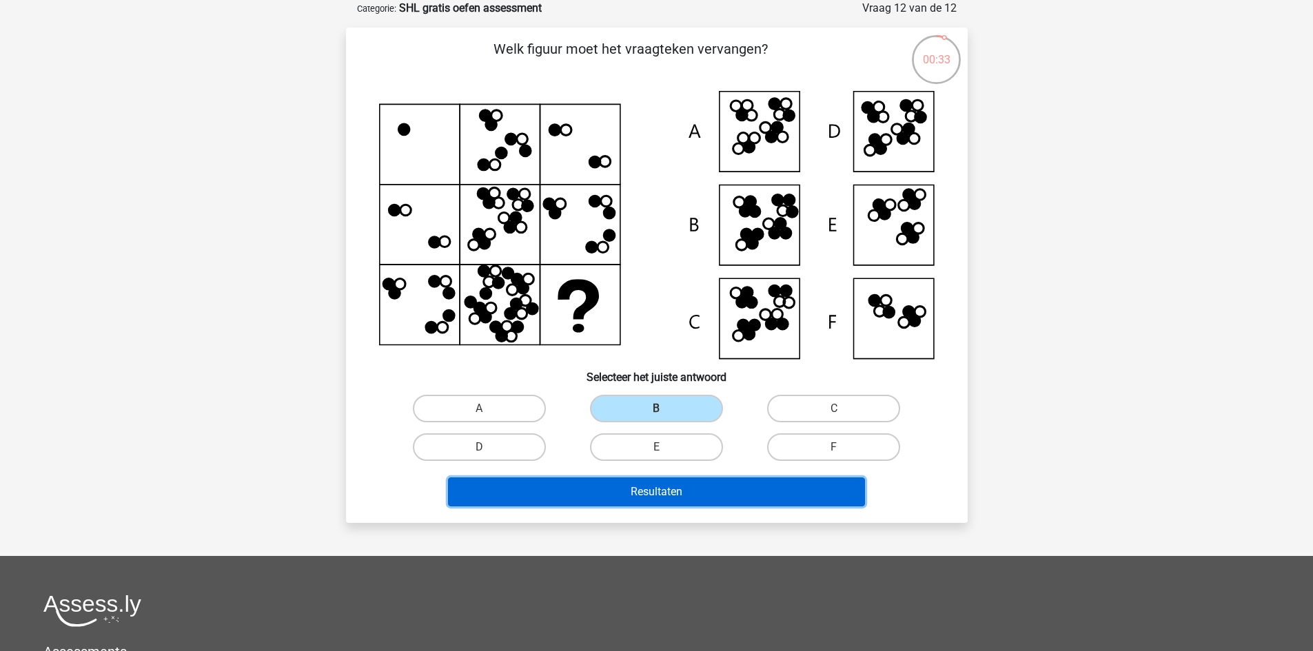
click at [645, 491] on button "Resultaten" at bounding box center [656, 492] width 417 height 29
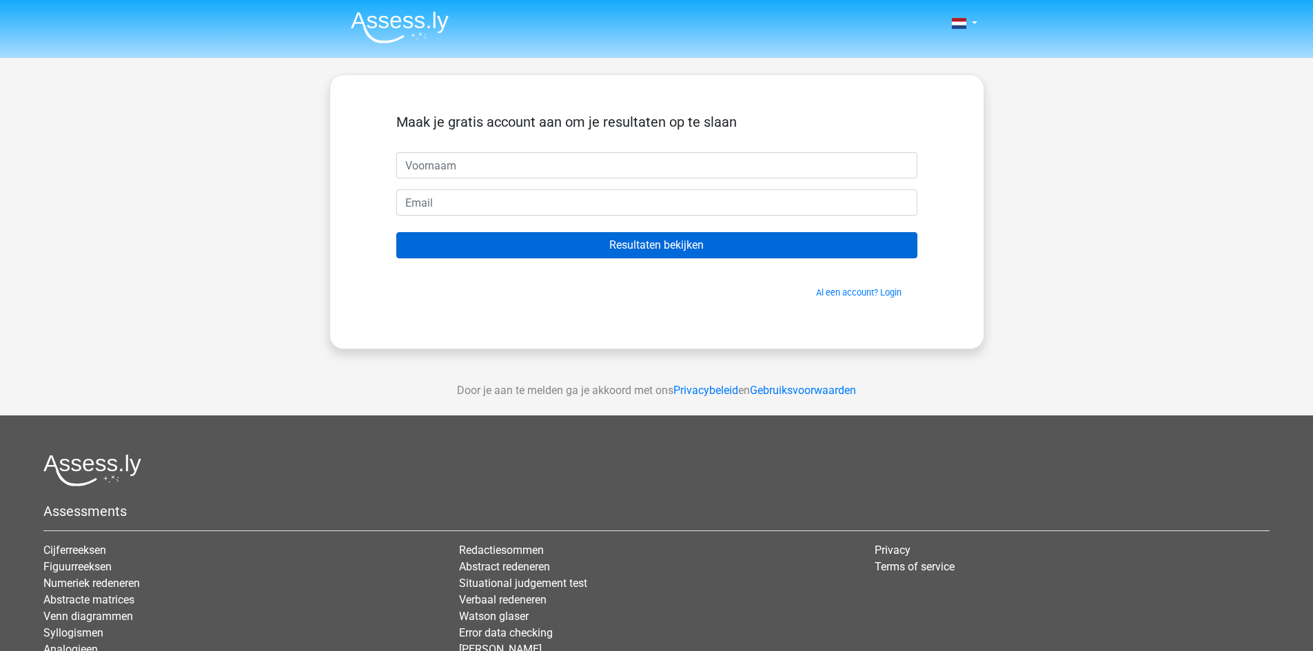
type input "a"
type input "Ajay"
type input "ajaykakad@hotmail.com"
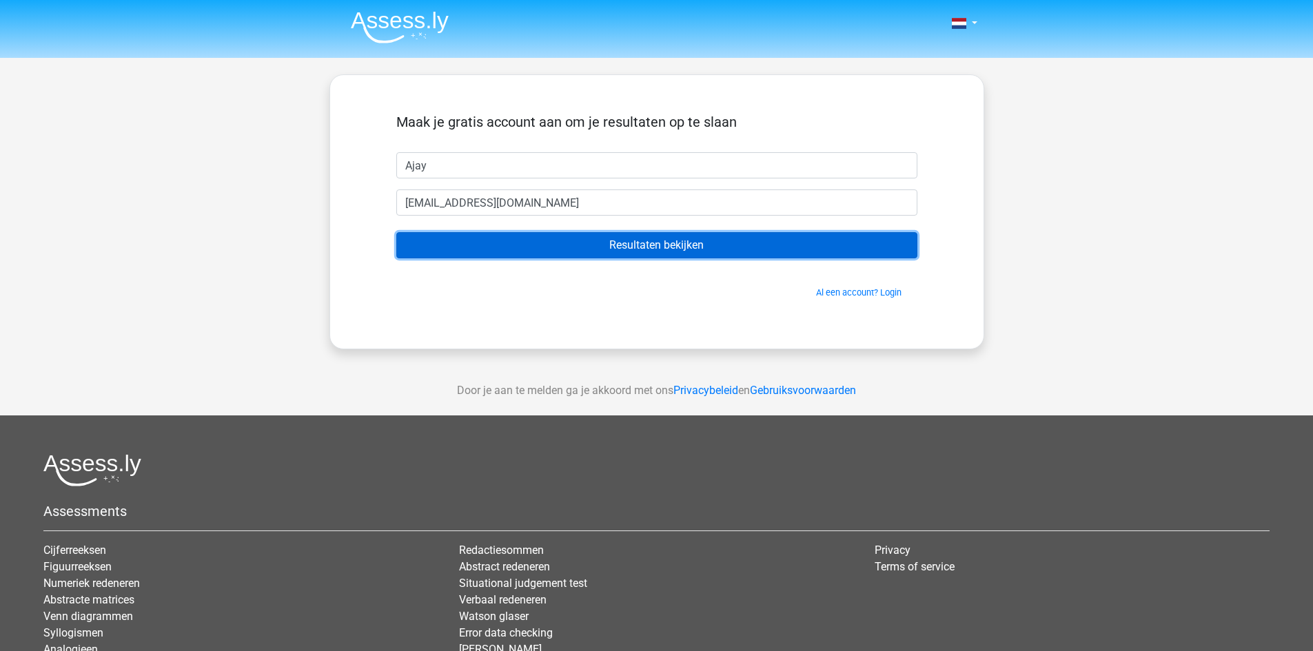
click at [673, 248] on input "Resultaten bekijken" at bounding box center [656, 245] width 521 height 26
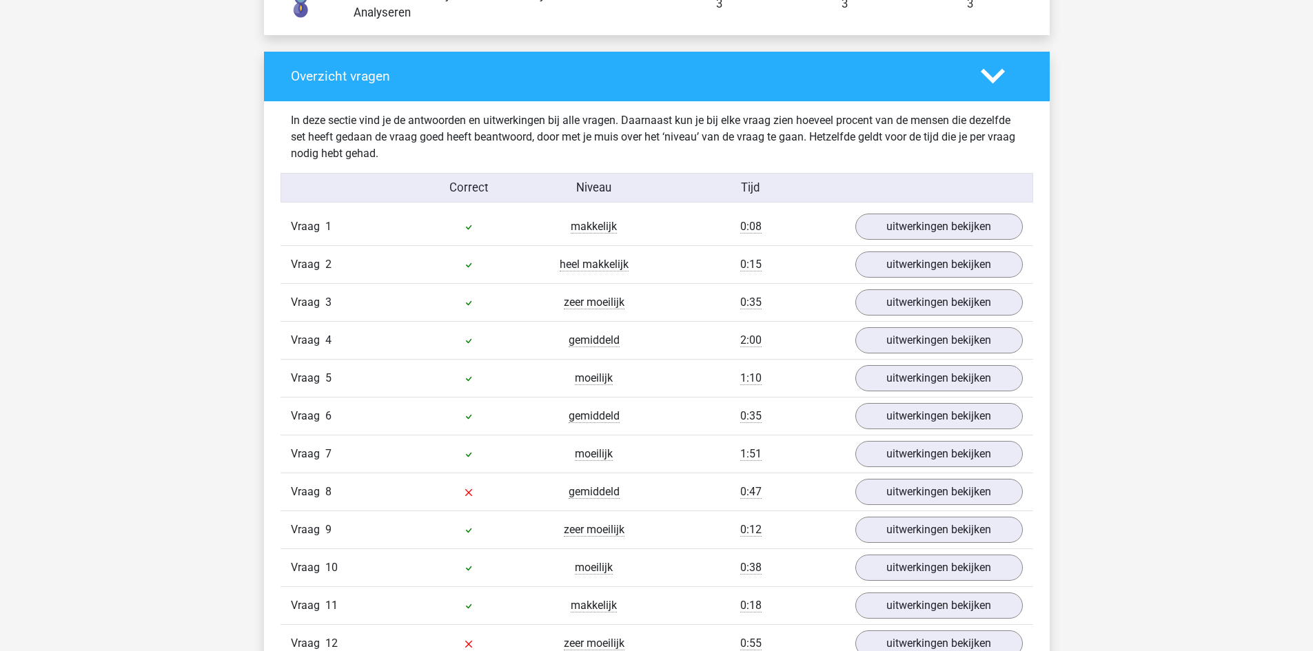
scroll to position [1741, 0]
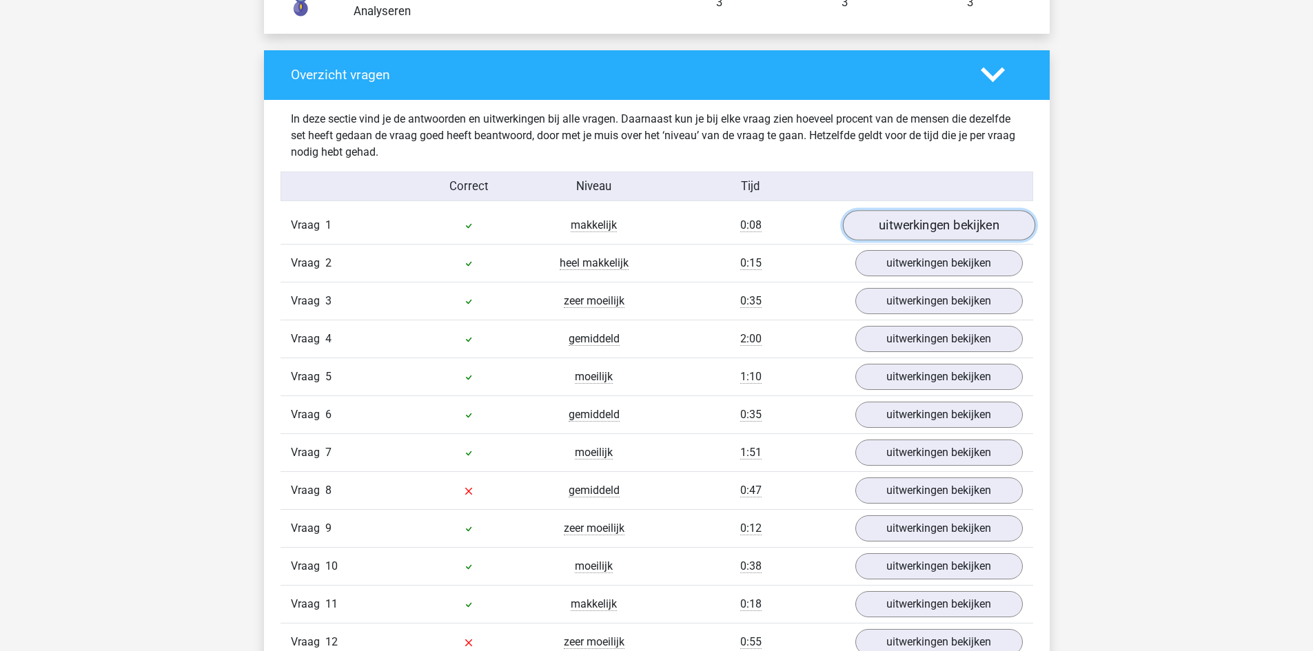
click at [927, 226] on link "uitwerkingen bekijken" at bounding box center [938, 225] width 192 height 30
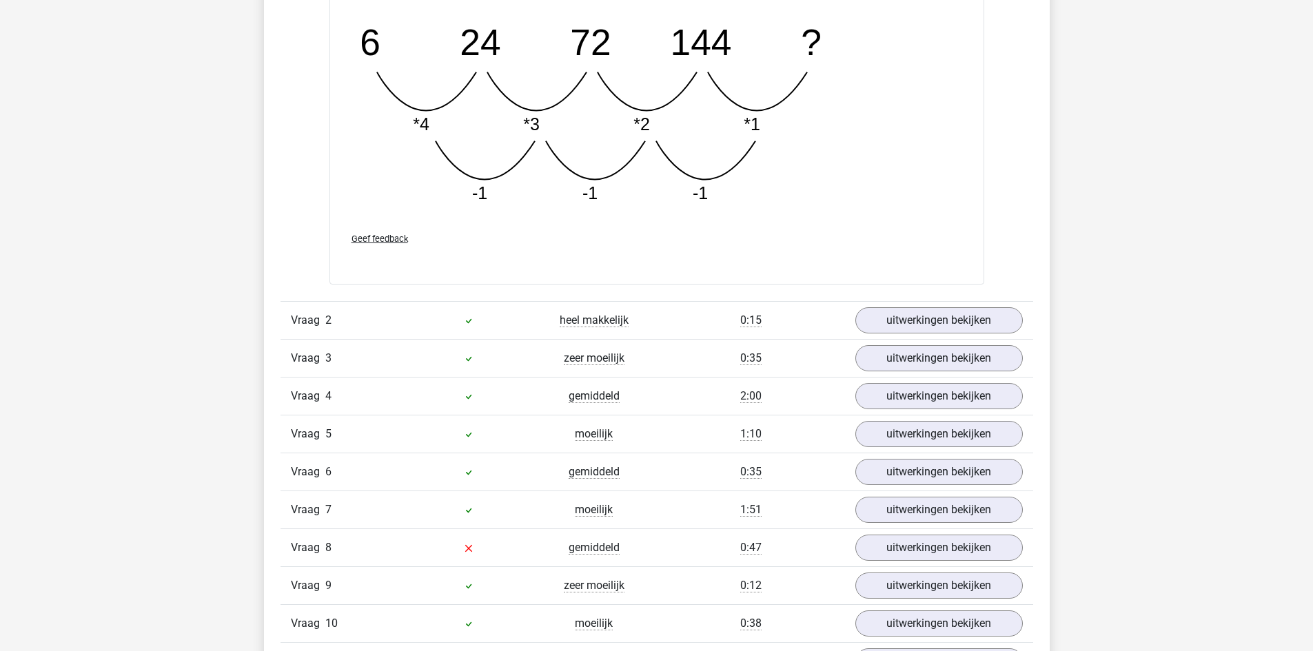
scroll to position [2388, 0]
click at [899, 309] on link "uitwerkingen bekijken" at bounding box center [938, 320] width 192 height 30
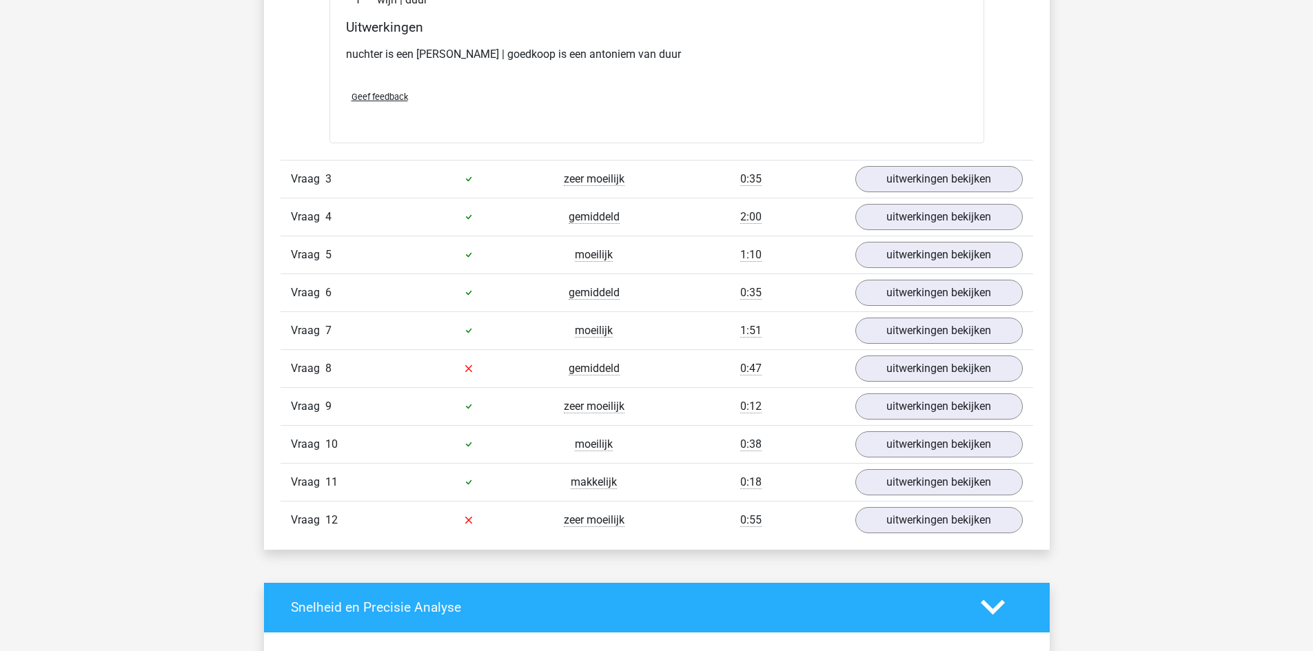
scroll to position [2880, 0]
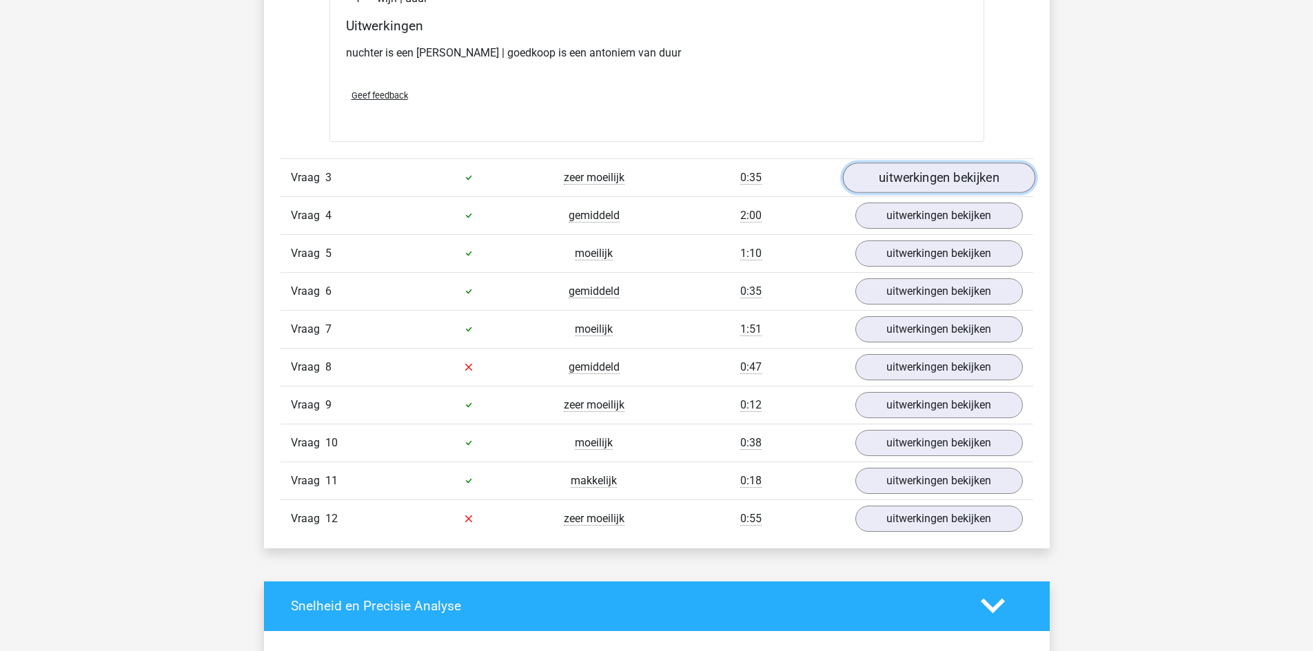
click at [916, 171] on link "uitwerkingen bekijken" at bounding box center [938, 178] width 192 height 30
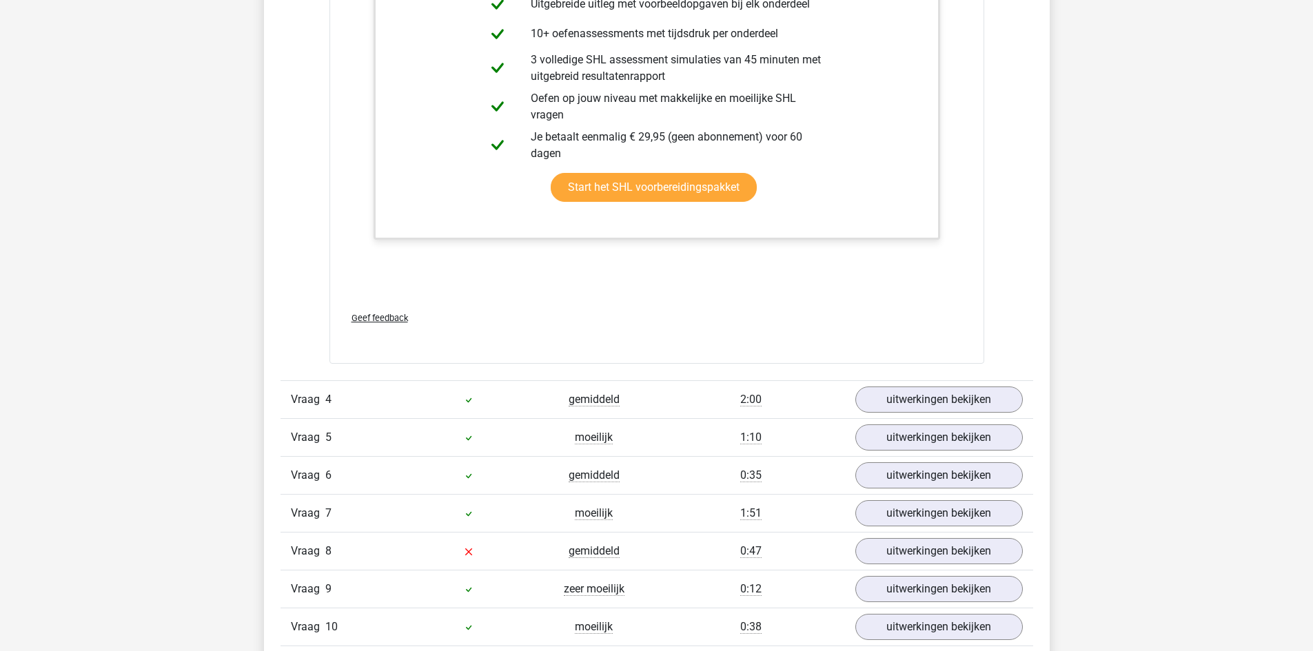
scroll to position [3839, 0]
click at [923, 406] on link "uitwerkingen bekijken" at bounding box center [938, 399] width 192 height 30
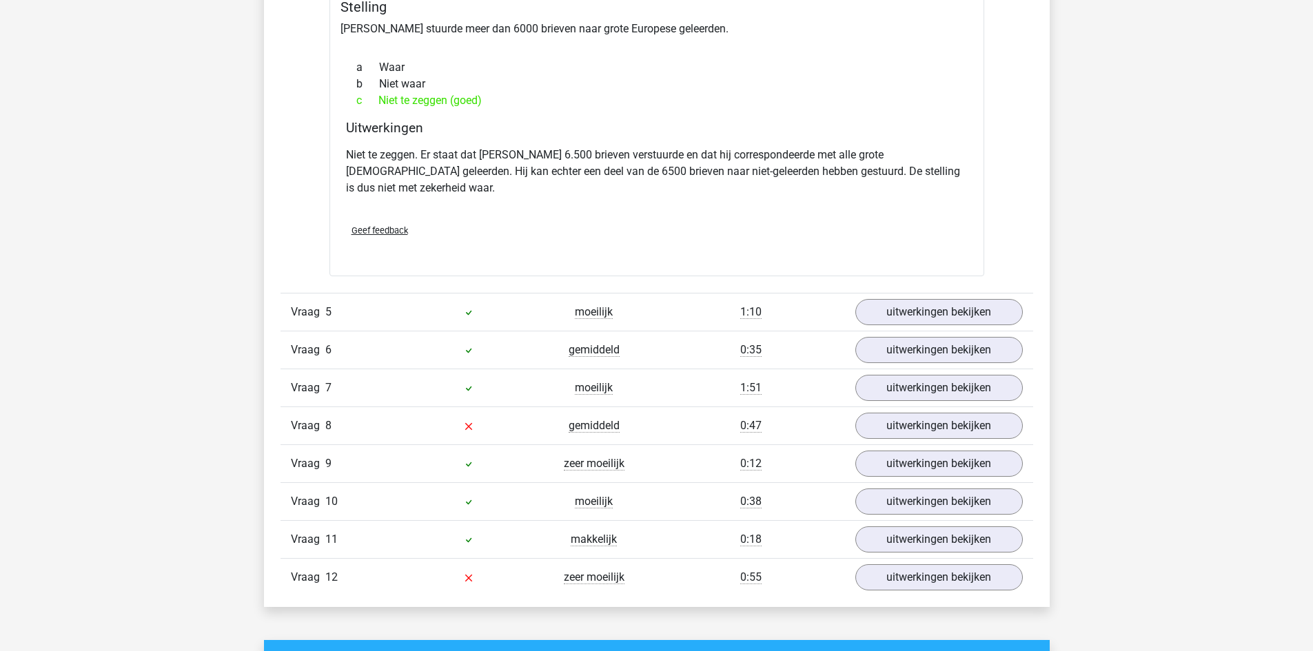
scroll to position [4436, 0]
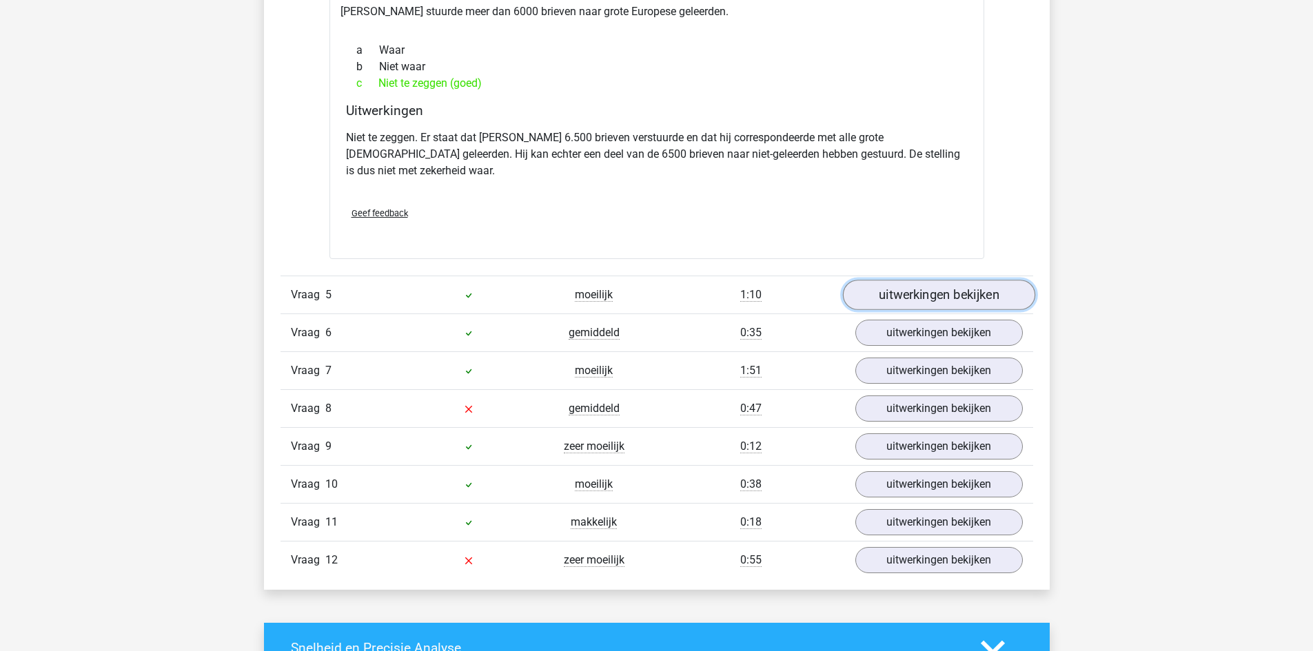
click at [939, 284] on link "uitwerkingen bekijken" at bounding box center [938, 295] width 192 height 30
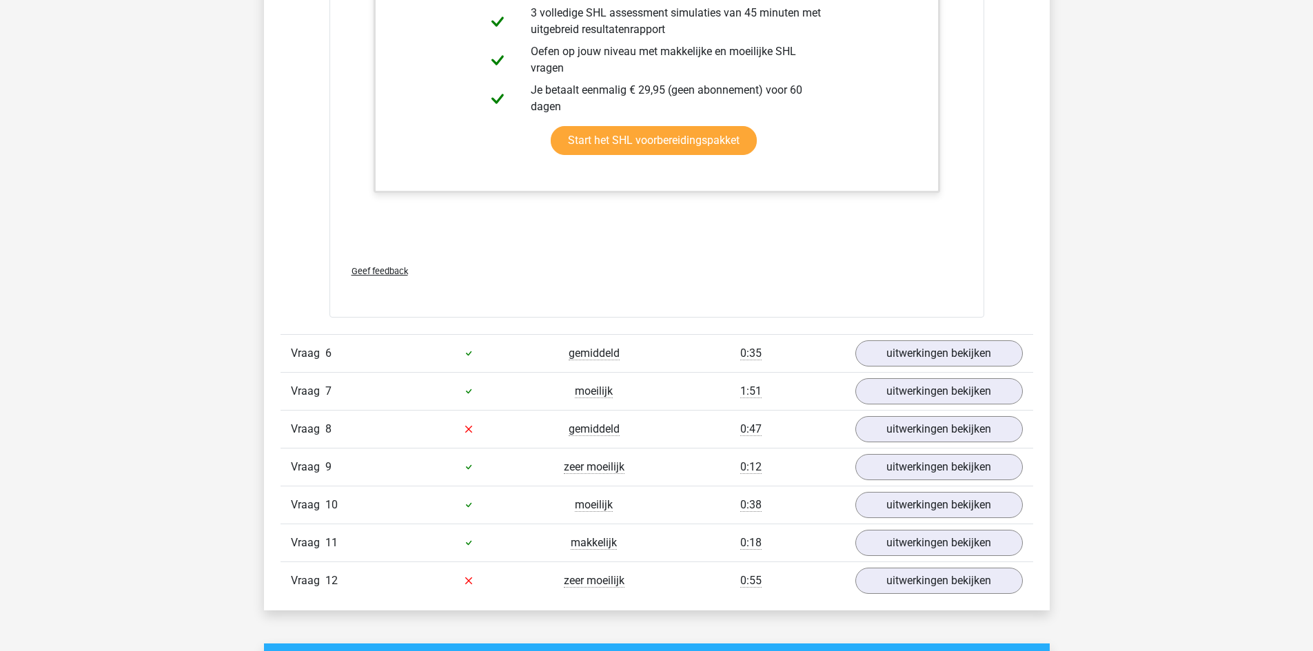
scroll to position [5231, 0]
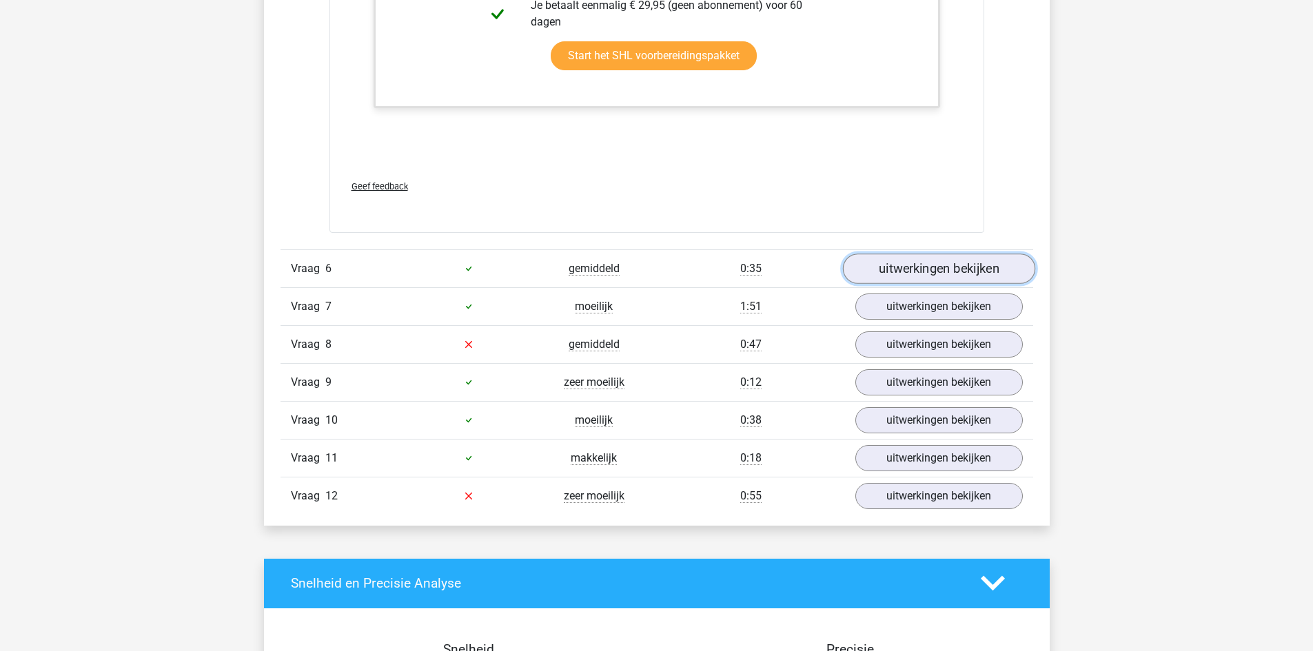
click at [927, 254] on link "uitwerkingen bekijken" at bounding box center [938, 269] width 192 height 30
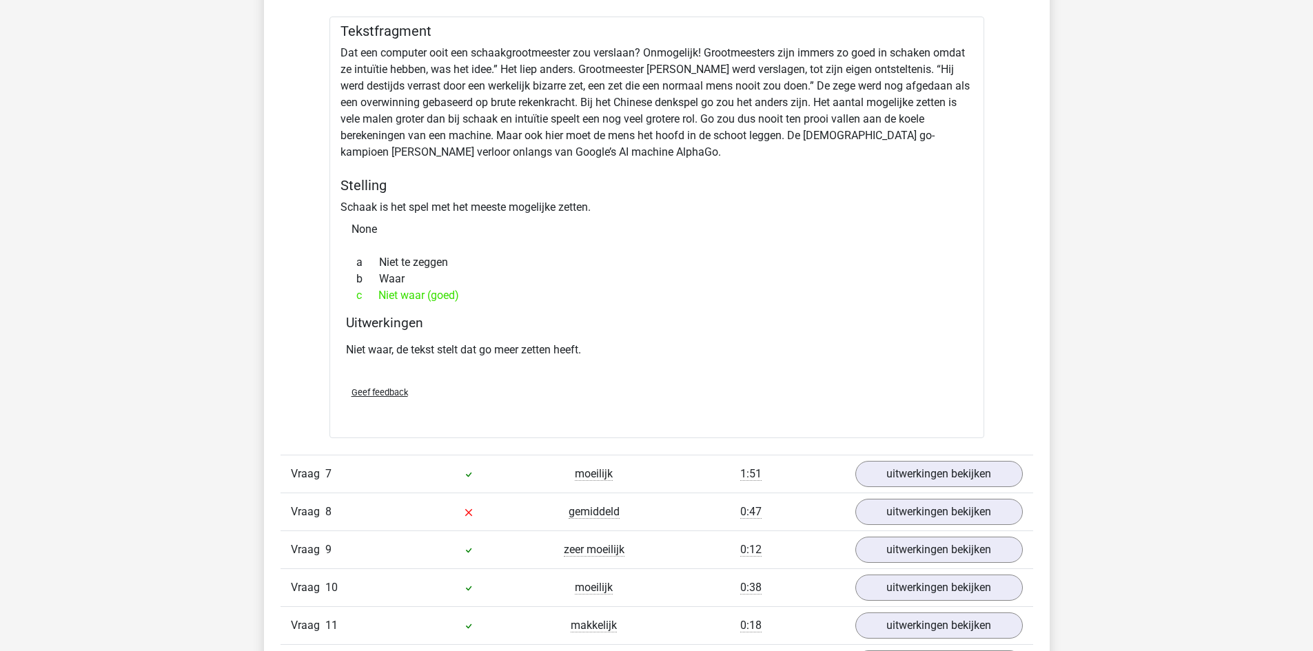
scroll to position [5519, 0]
click at [958, 460] on link "uitwerkingen bekijken" at bounding box center [938, 473] width 192 height 30
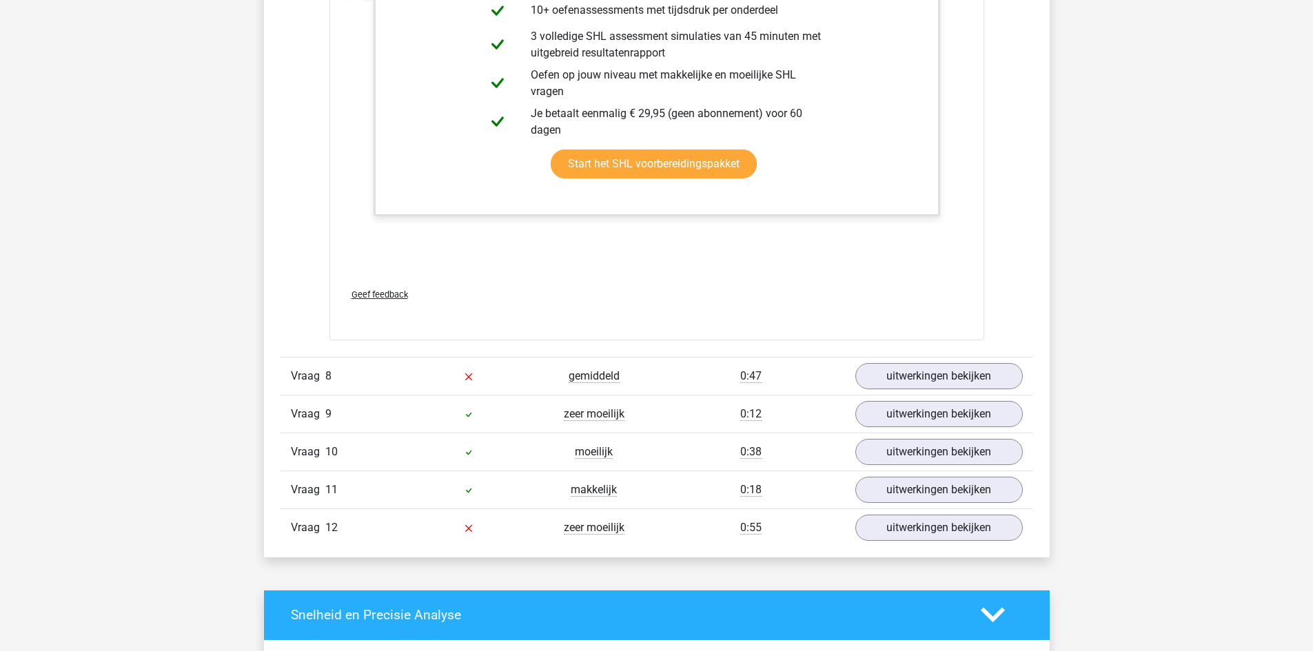
scroll to position [6482, 0]
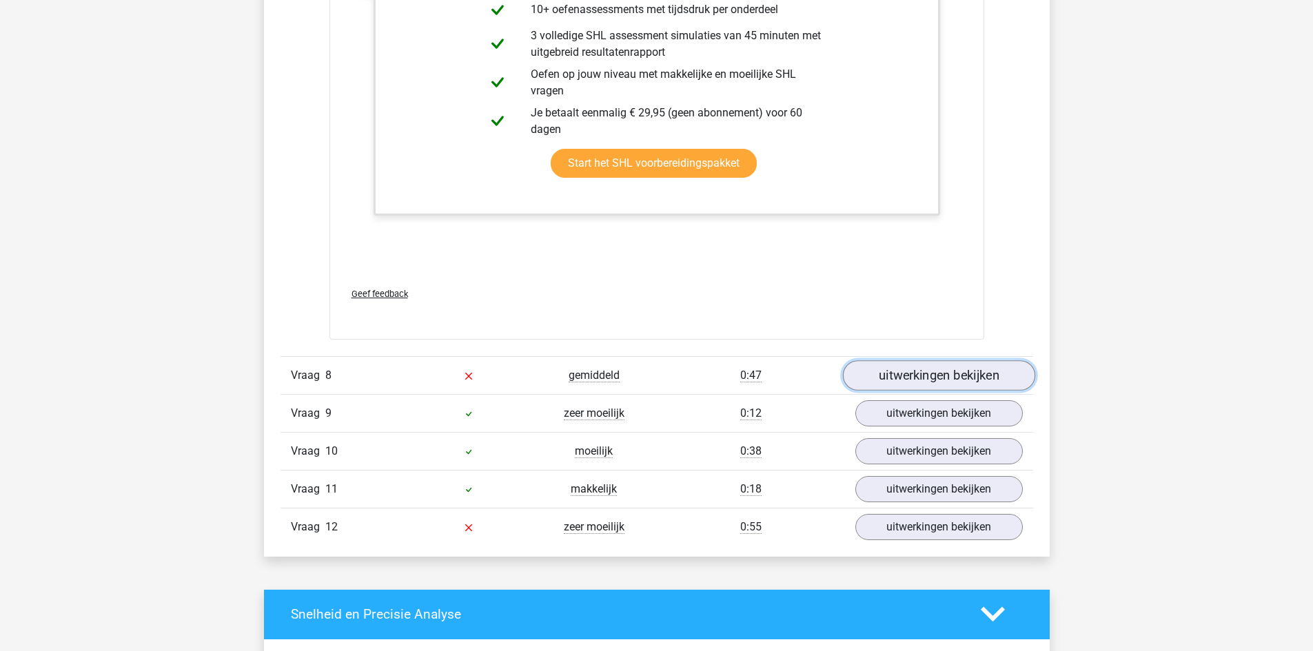
click at [944, 368] on link "uitwerkingen bekijken" at bounding box center [938, 375] width 192 height 30
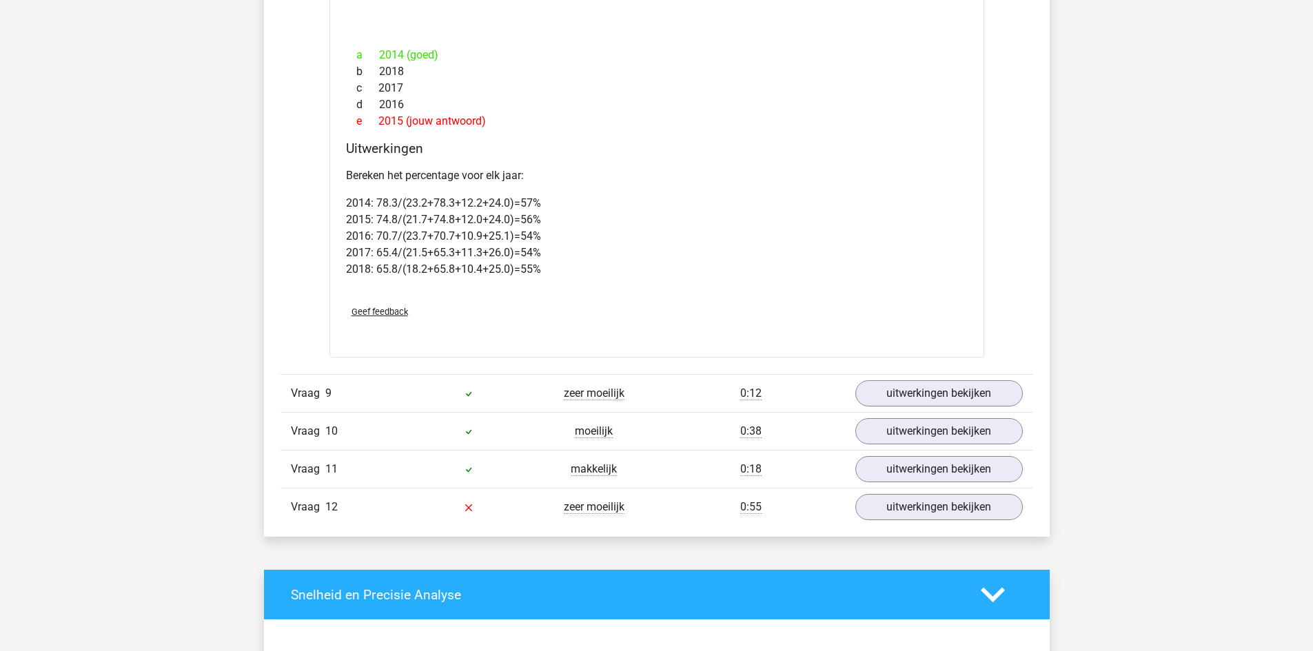
scroll to position [7603, 0]
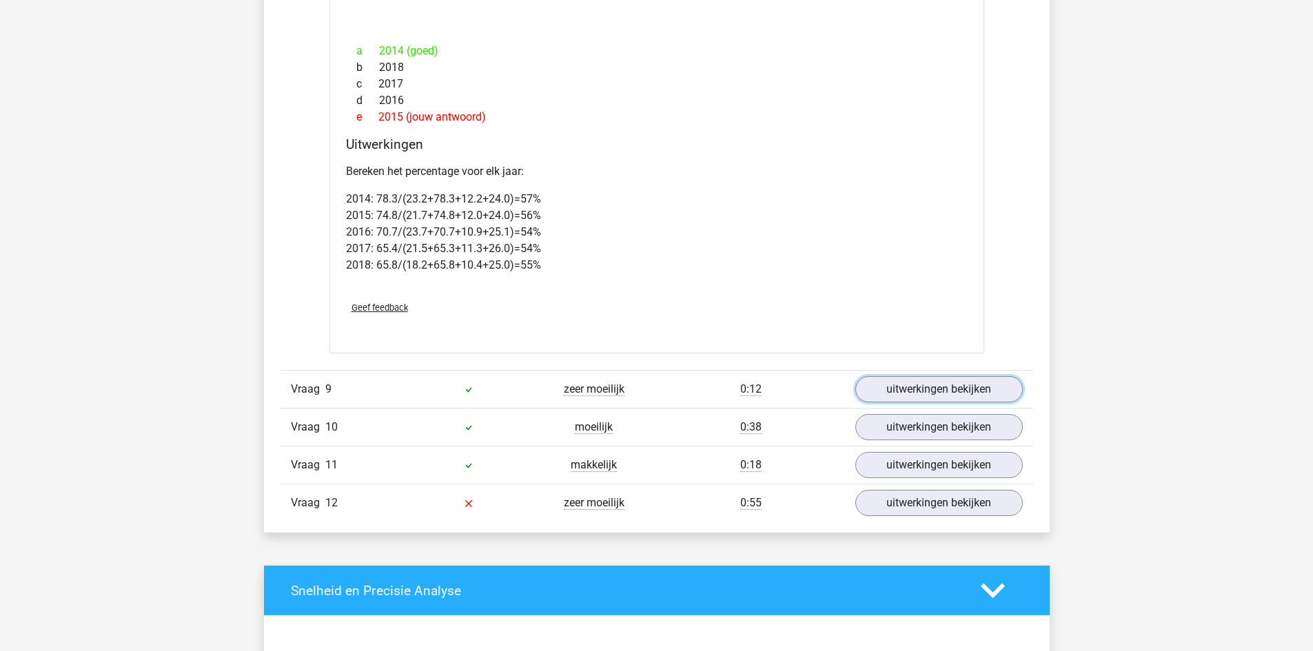
click at [944, 376] on link "uitwerkingen bekijken" at bounding box center [938, 389] width 167 height 26
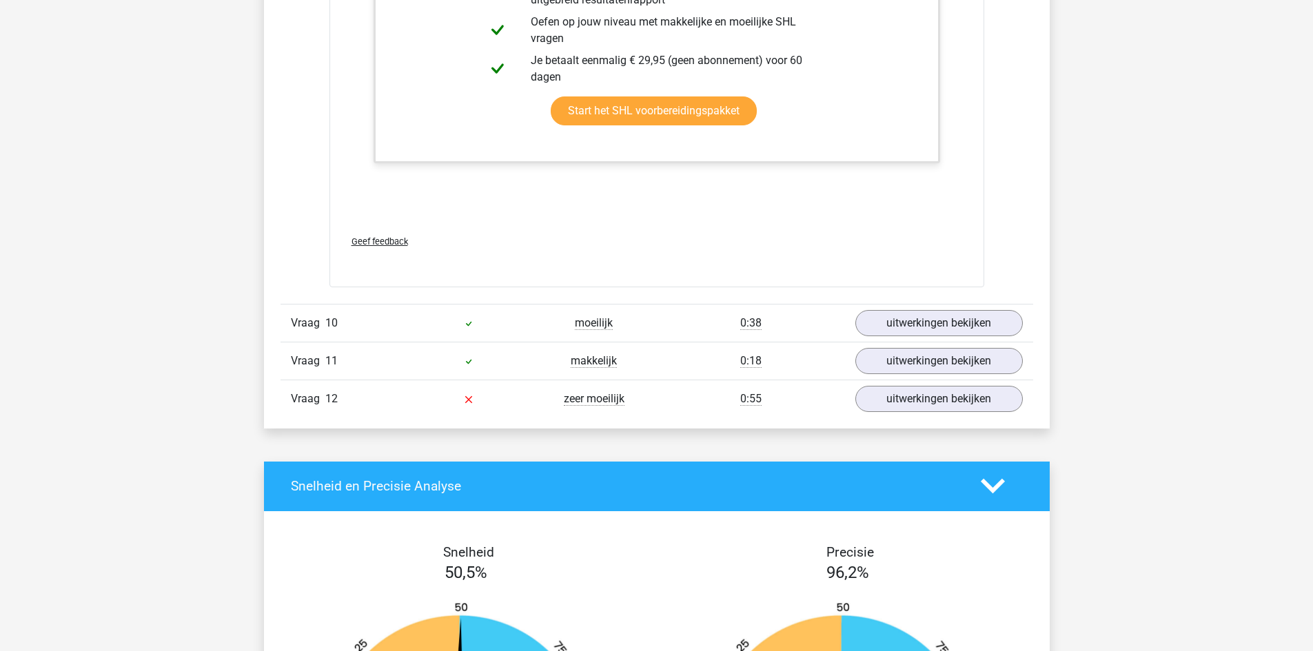
scroll to position [9087, 0]
click at [921, 307] on link "uitwerkingen bekijken" at bounding box center [938, 322] width 192 height 30
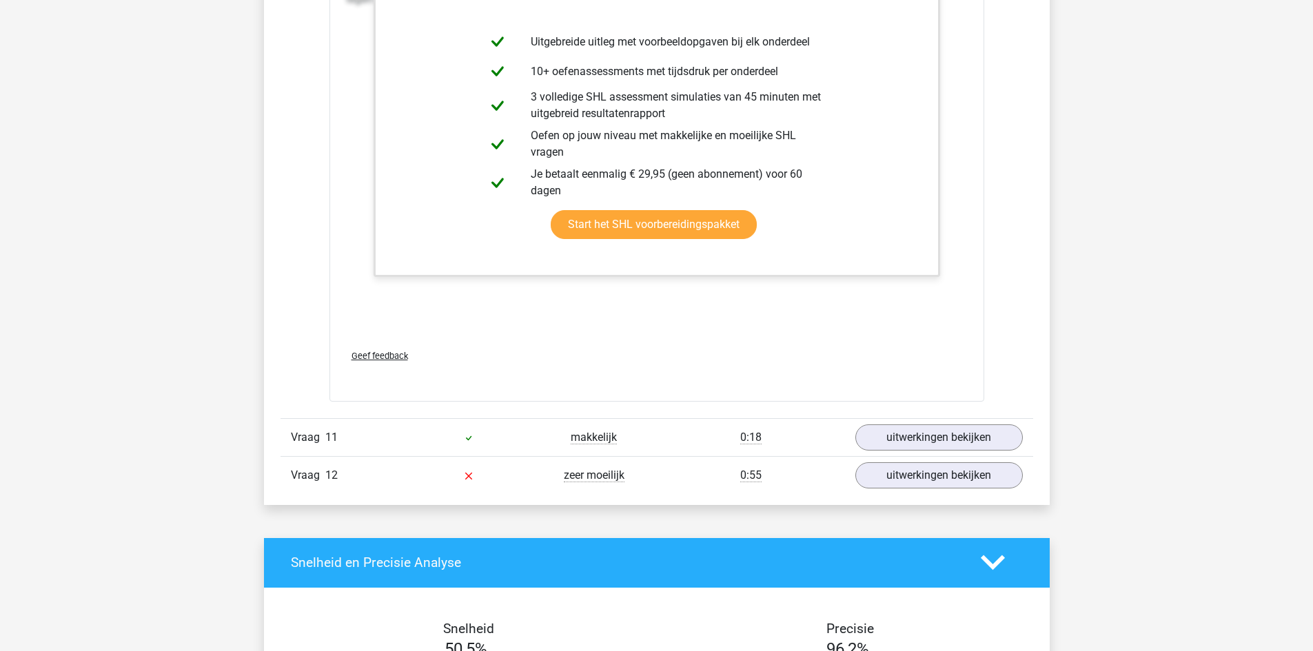
scroll to position [9992, 0]
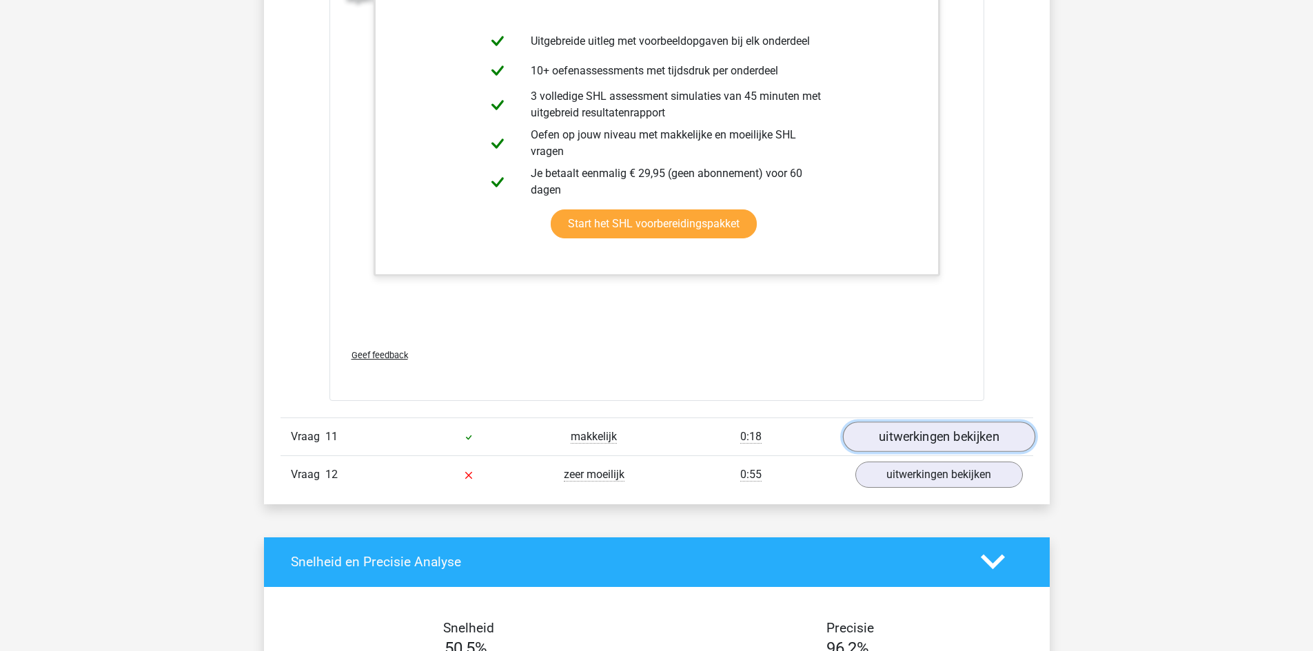
click at [923, 422] on link "uitwerkingen bekijken" at bounding box center [938, 437] width 192 height 30
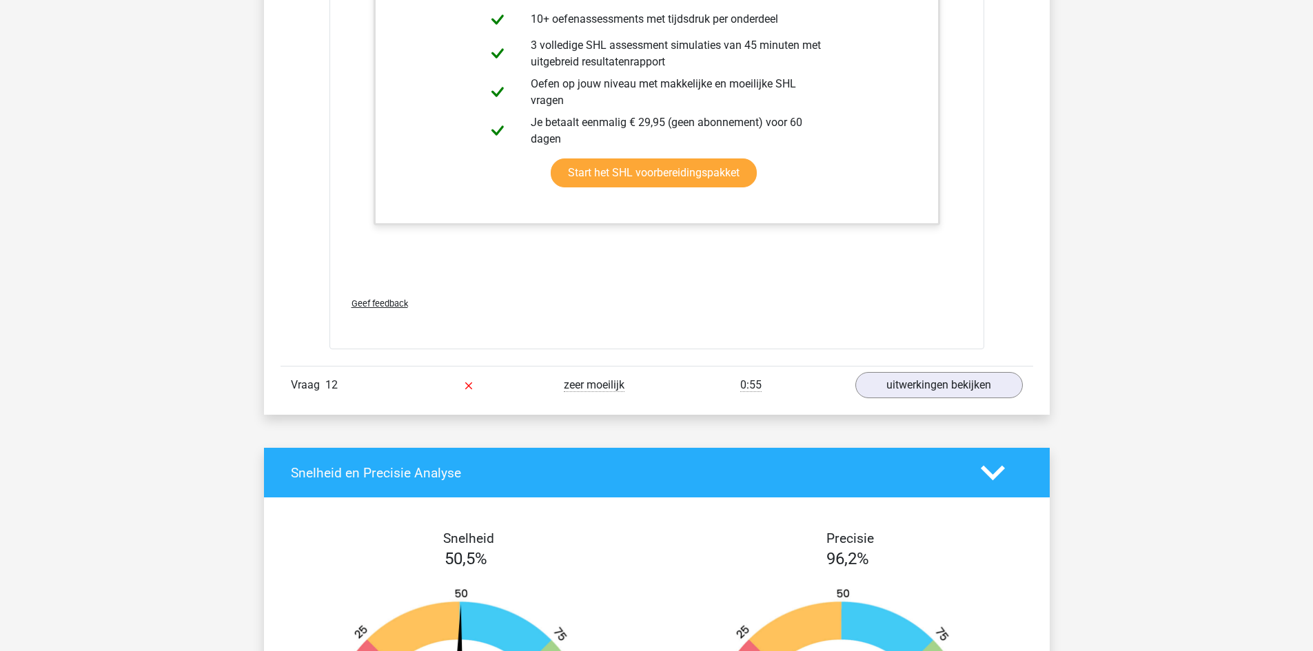
scroll to position [11064, 0]
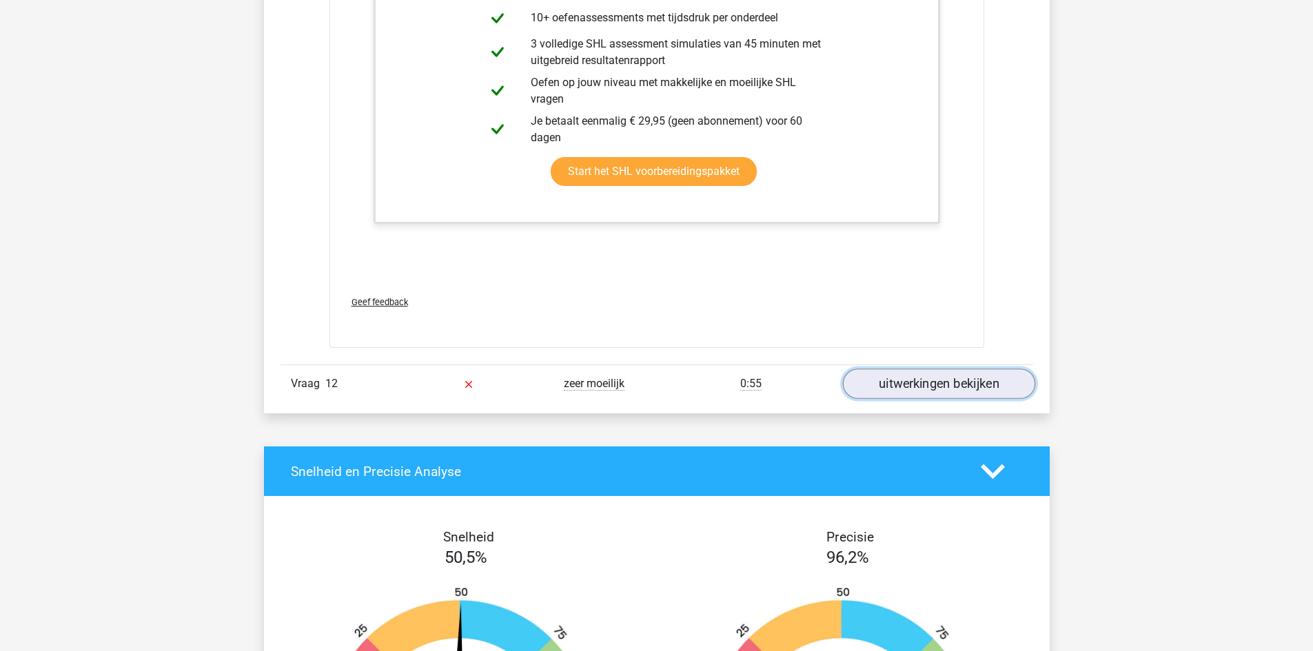
click at [906, 369] on link "uitwerkingen bekijken" at bounding box center [938, 384] width 192 height 30
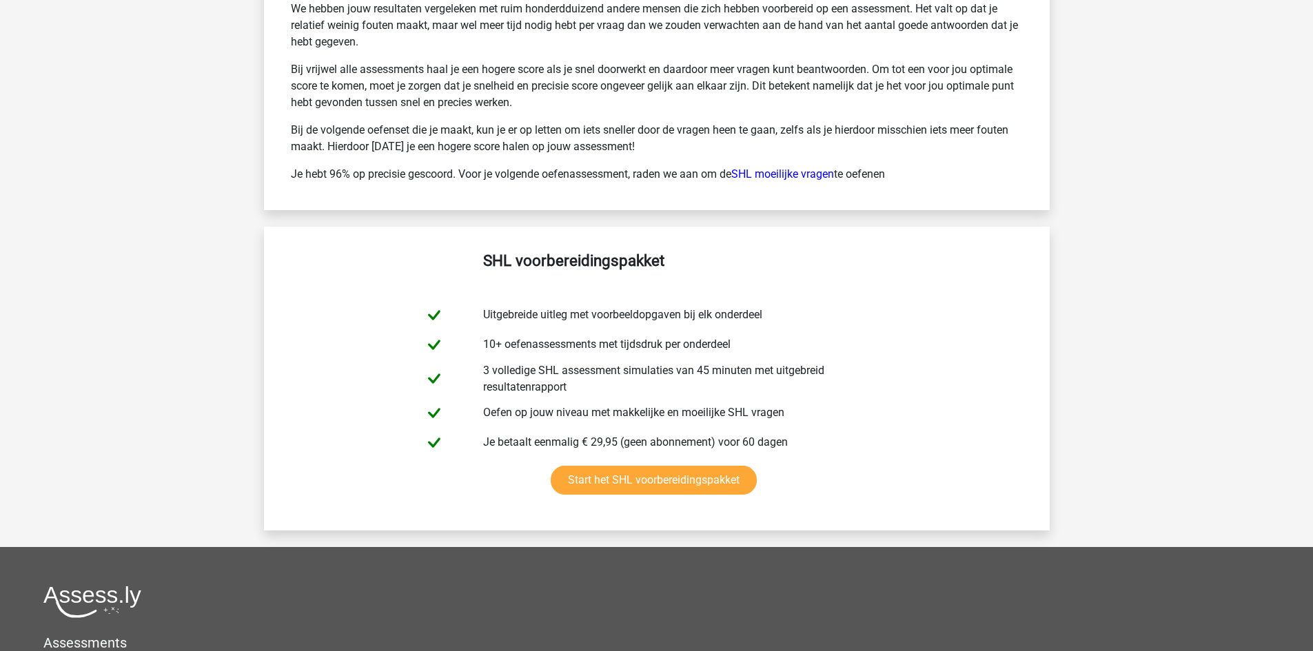
scroll to position [12734, 0]
